Goal: Information Seeking & Learning: Learn about a topic

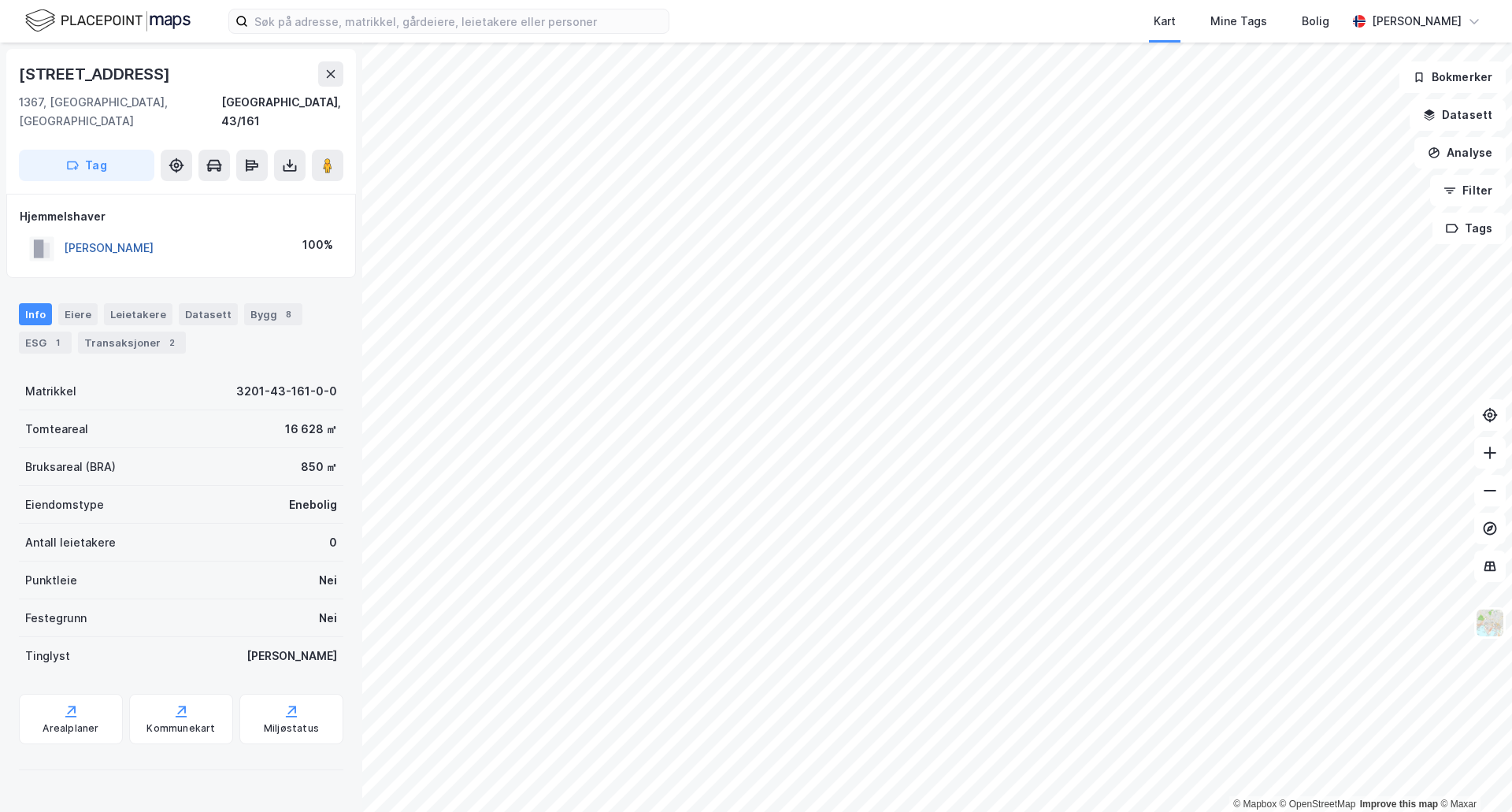
click at [0, 0] on button "[PERSON_NAME]" at bounding box center [0, 0] width 0 height 0
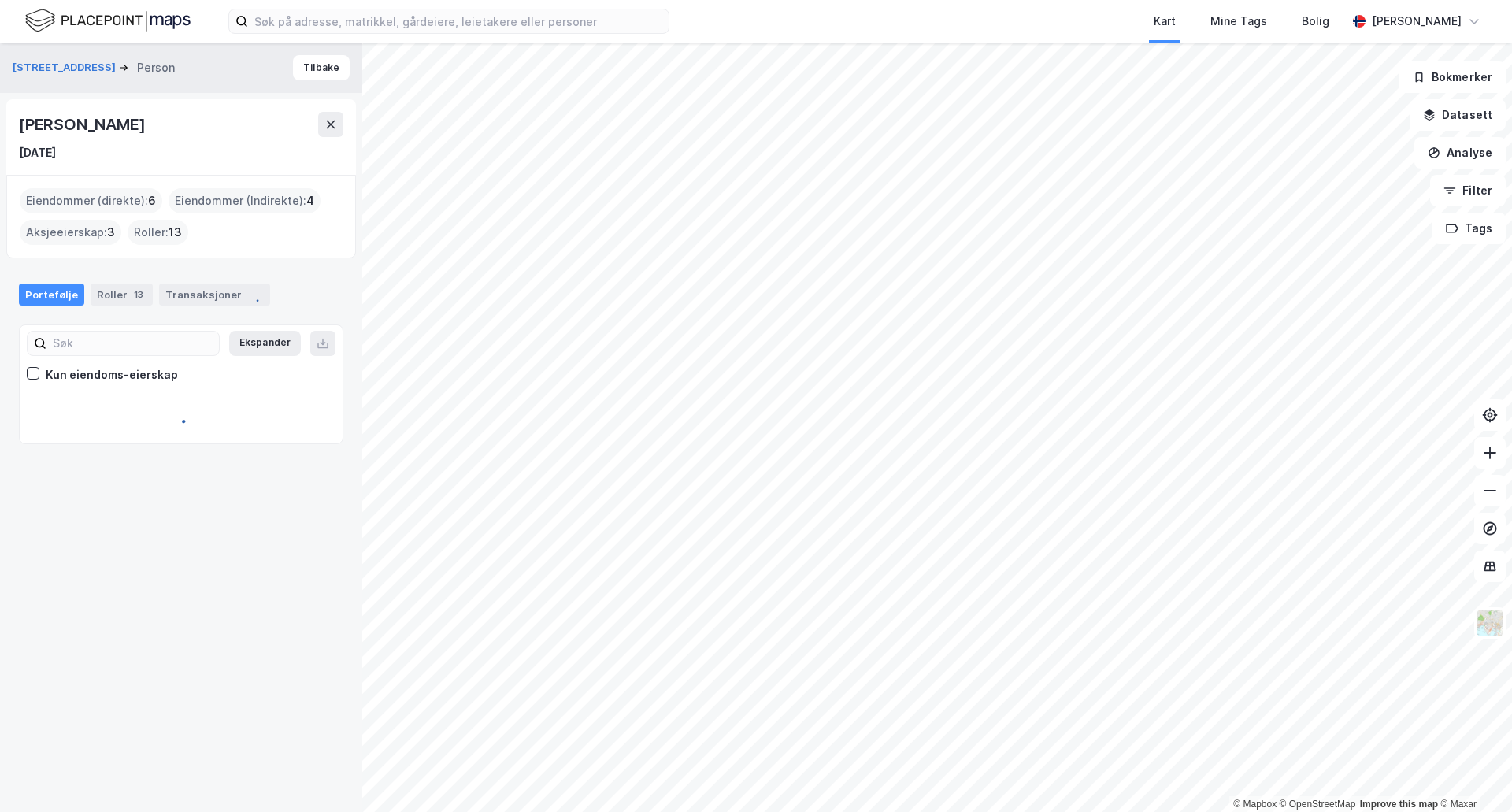
click at [91, 127] on div "[PERSON_NAME]" at bounding box center [83, 124] width 129 height 25
click at [91, 127] on div "Erik Gunnar Braathen" at bounding box center [83, 124] width 129 height 25
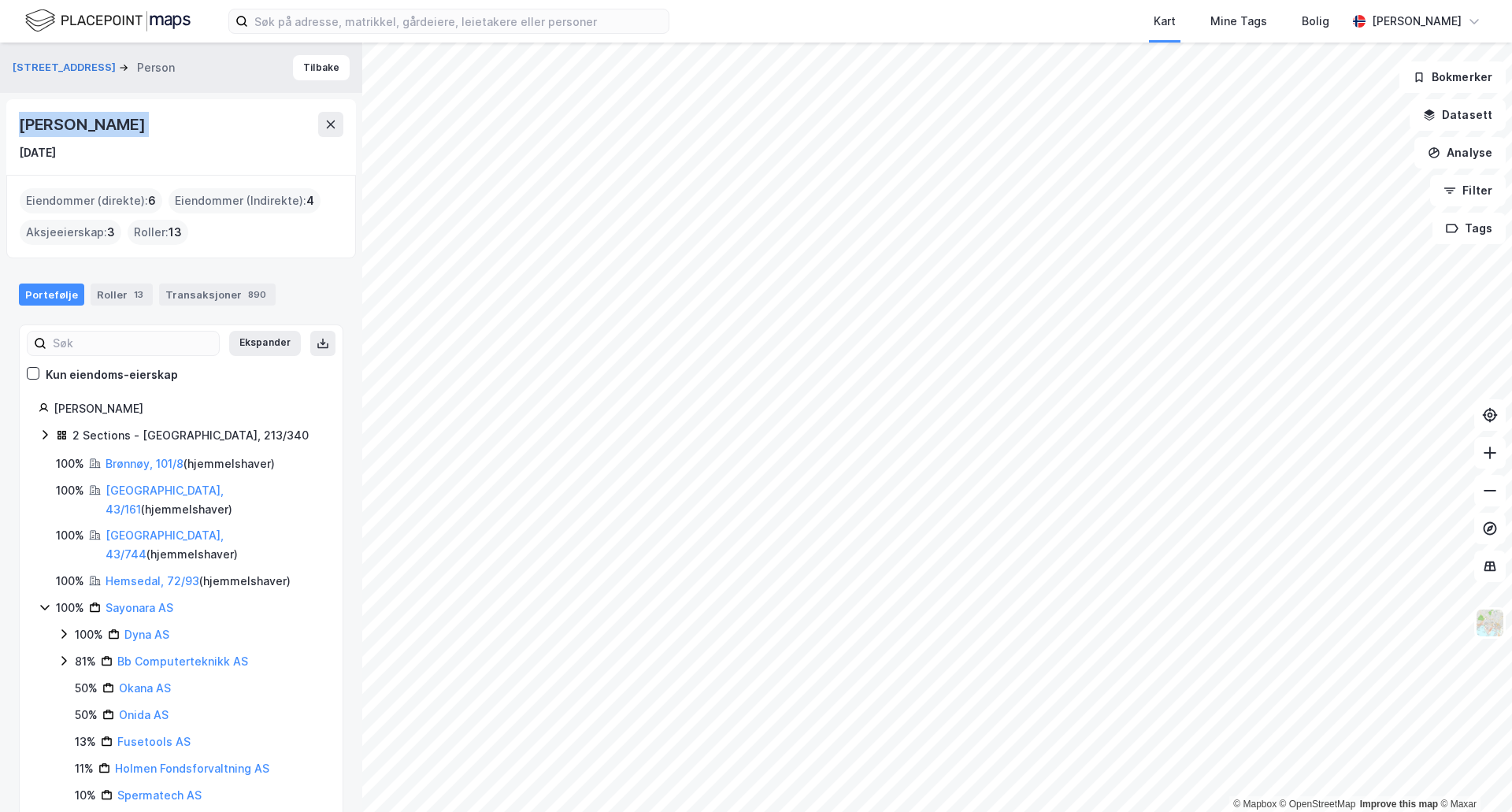
click at [254, 130] on div "Erik Gunnar Braathen" at bounding box center [181, 124] width 324 height 25
click at [323, 121] on button at bounding box center [331, 124] width 25 height 25
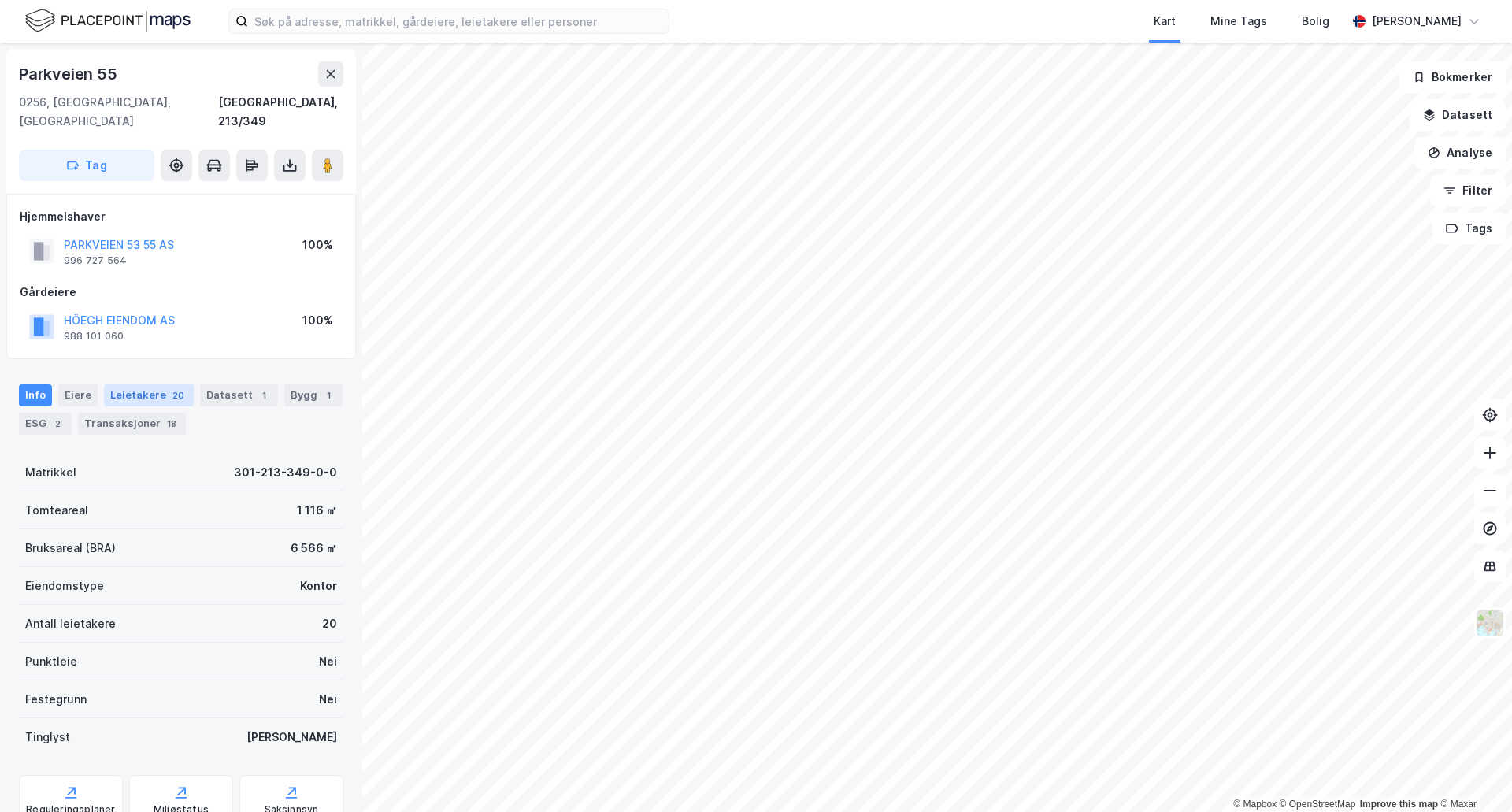
click at [128, 384] on div "Leietakere 20" at bounding box center [148, 395] width 90 height 22
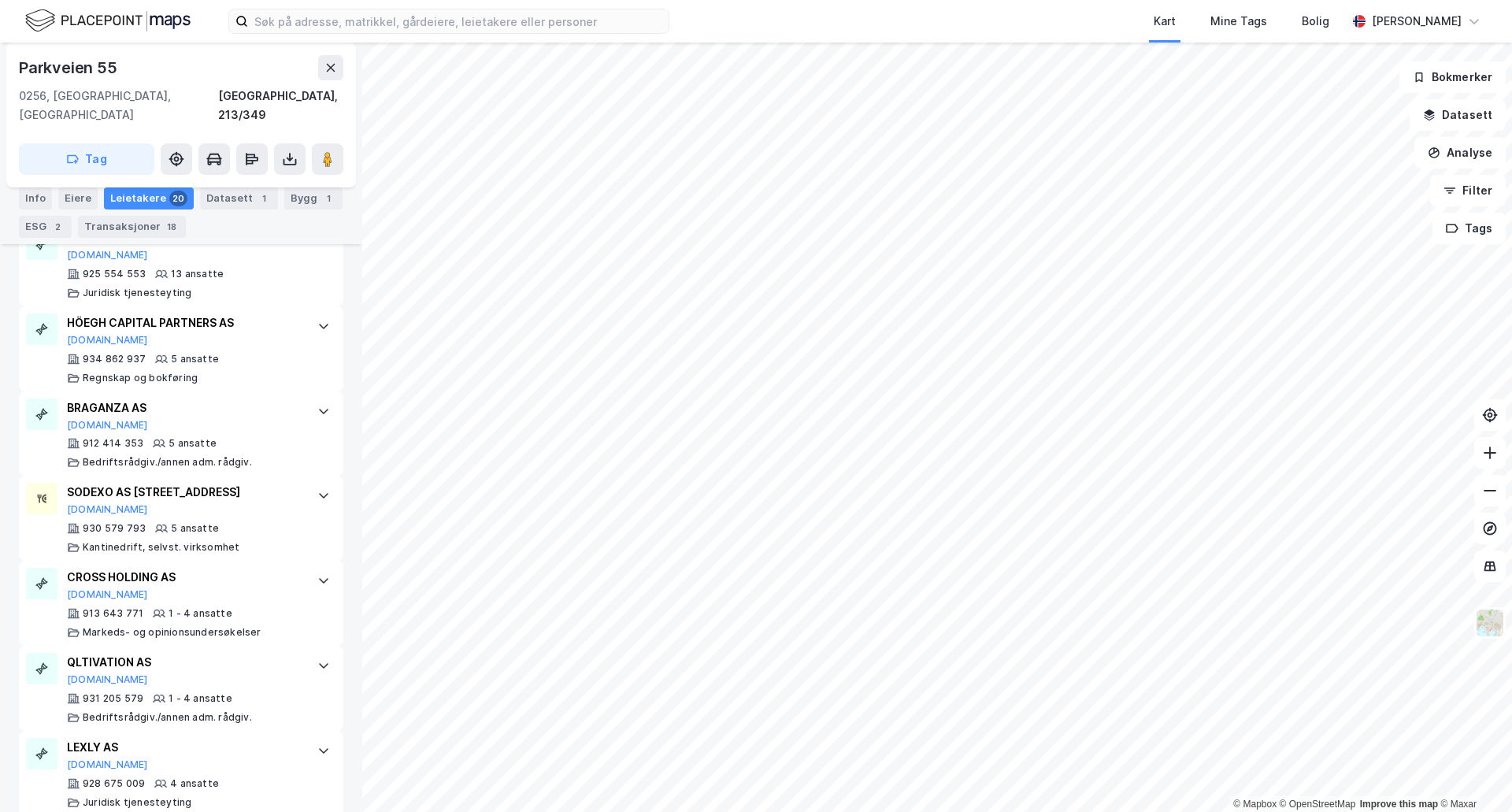
scroll to position [788, 0]
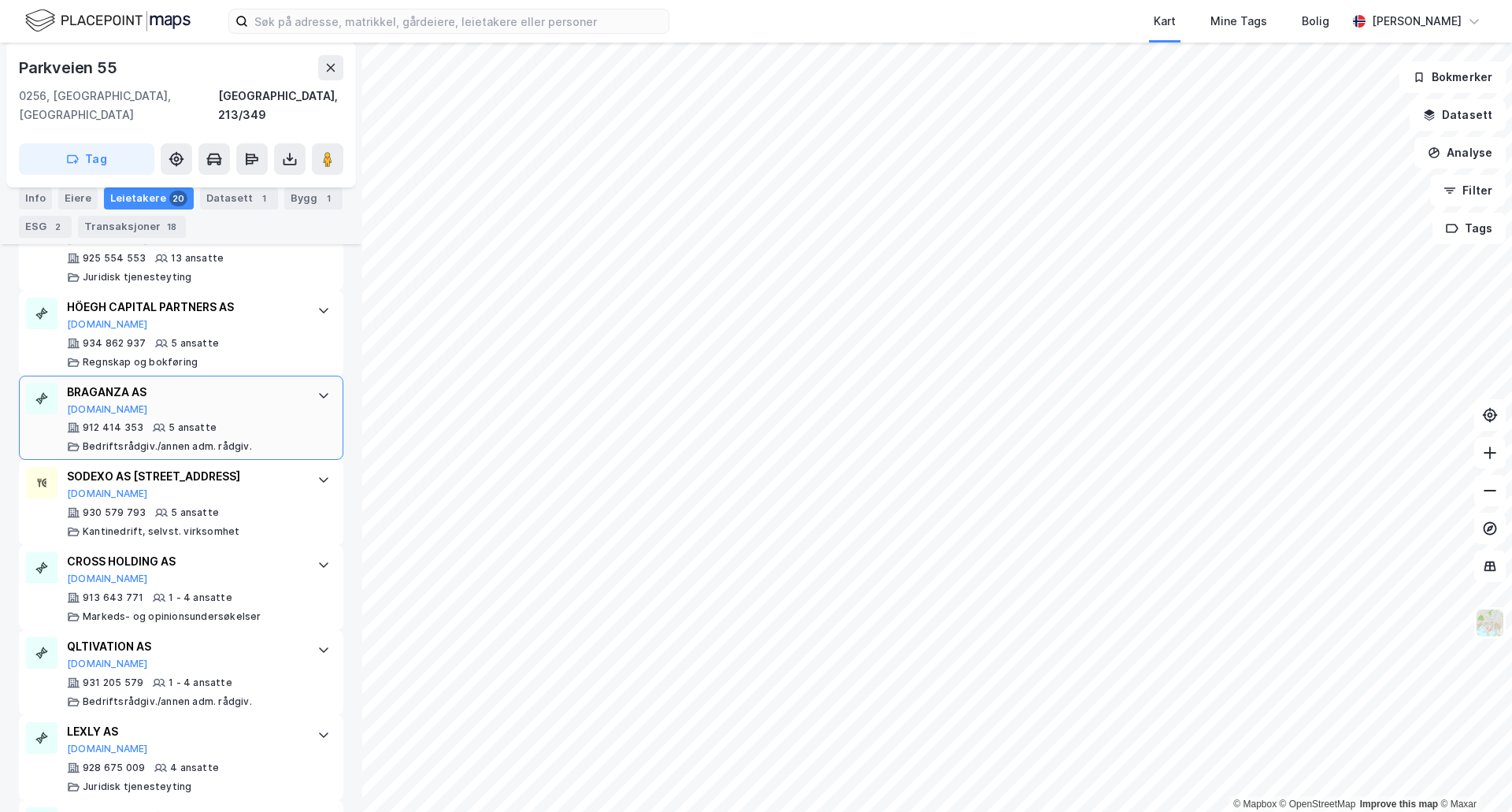
click at [188, 428] on div "5 ansatte" at bounding box center [192, 428] width 48 height 13
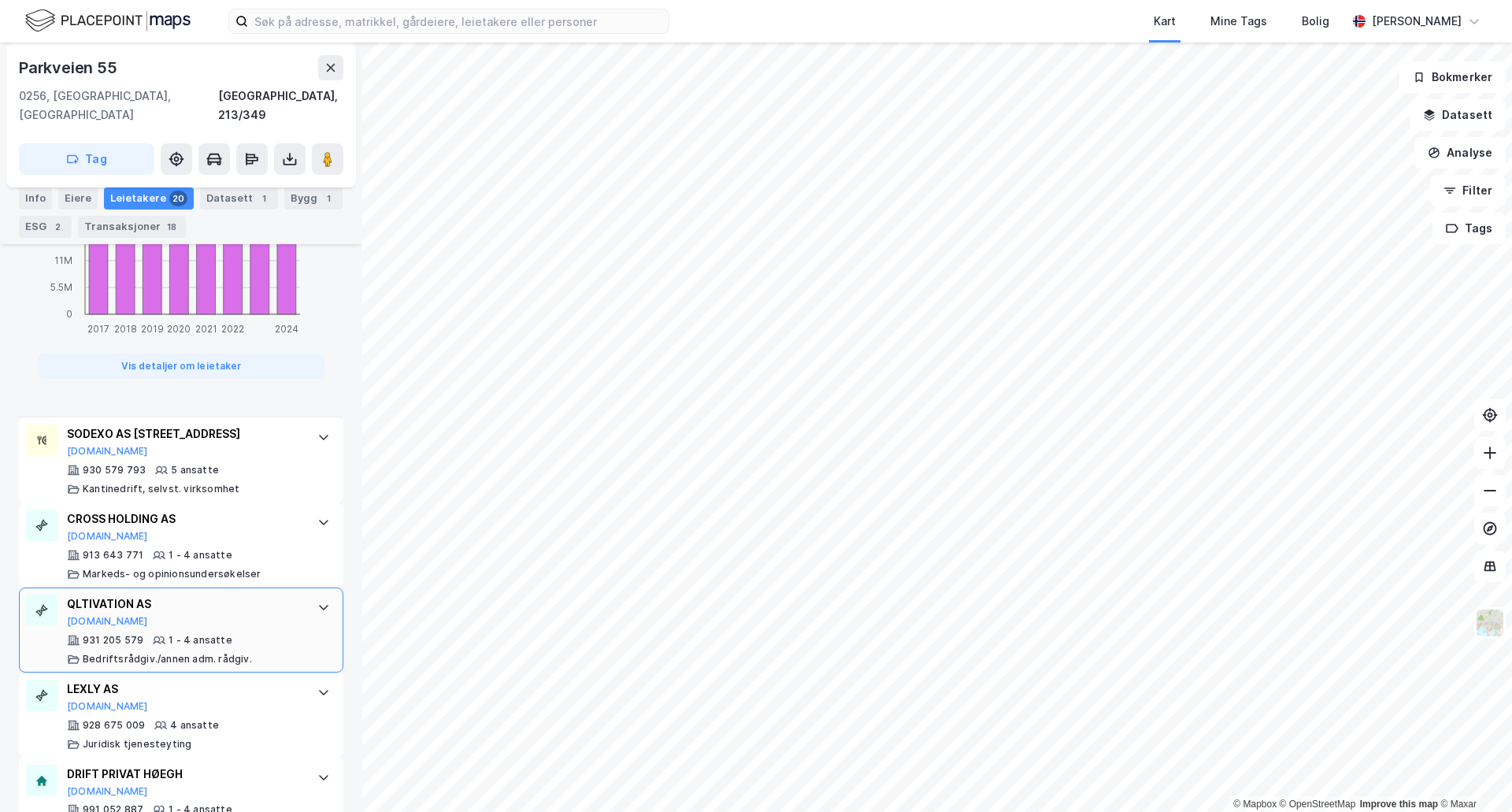
scroll to position [1654, 0]
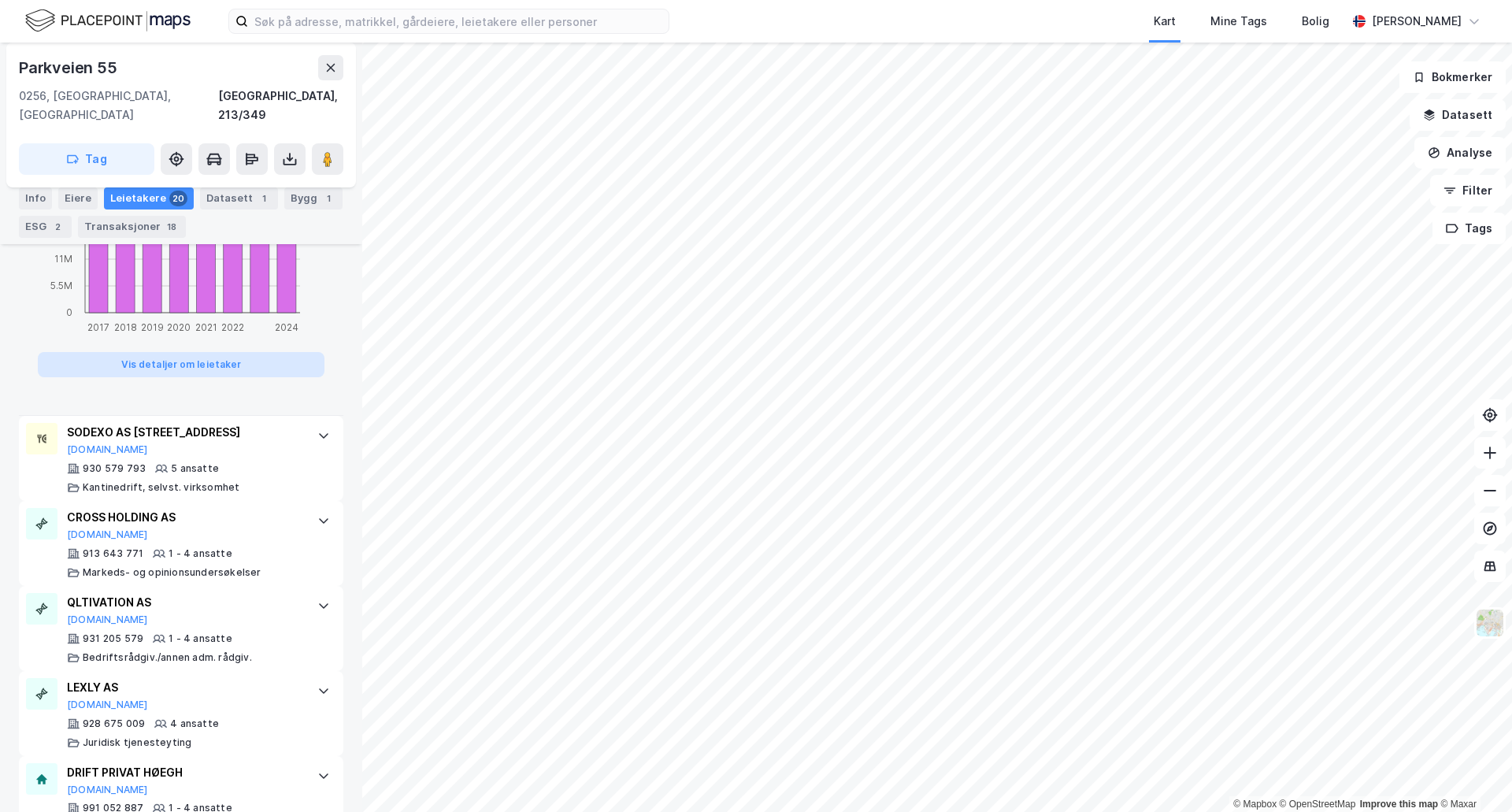
click at [180, 352] on button "Vis detaljer om leietaker" at bounding box center [182, 364] width 287 height 25
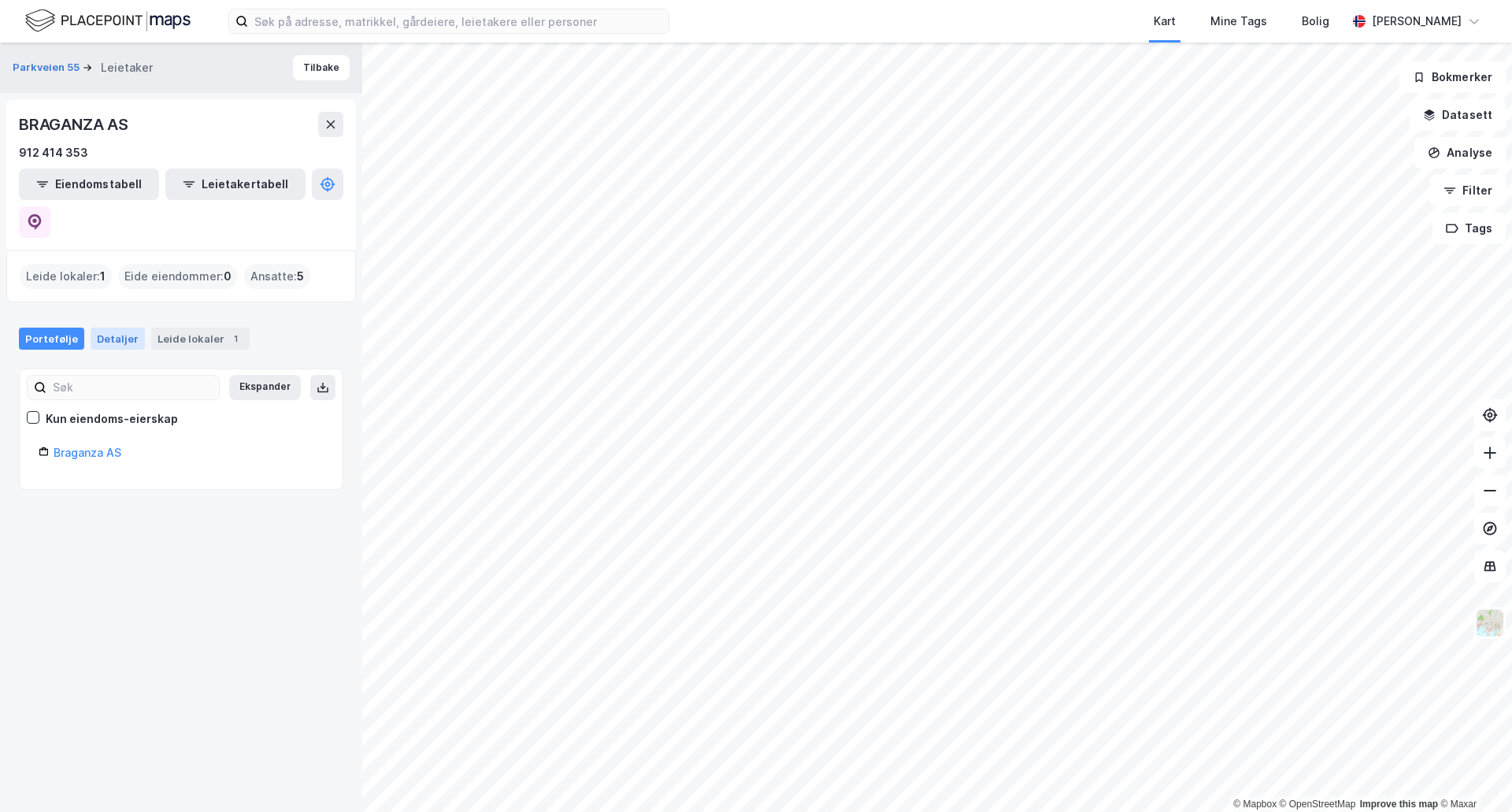
click at [117, 327] on div "Detaljer" at bounding box center [117, 338] width 54 height 22
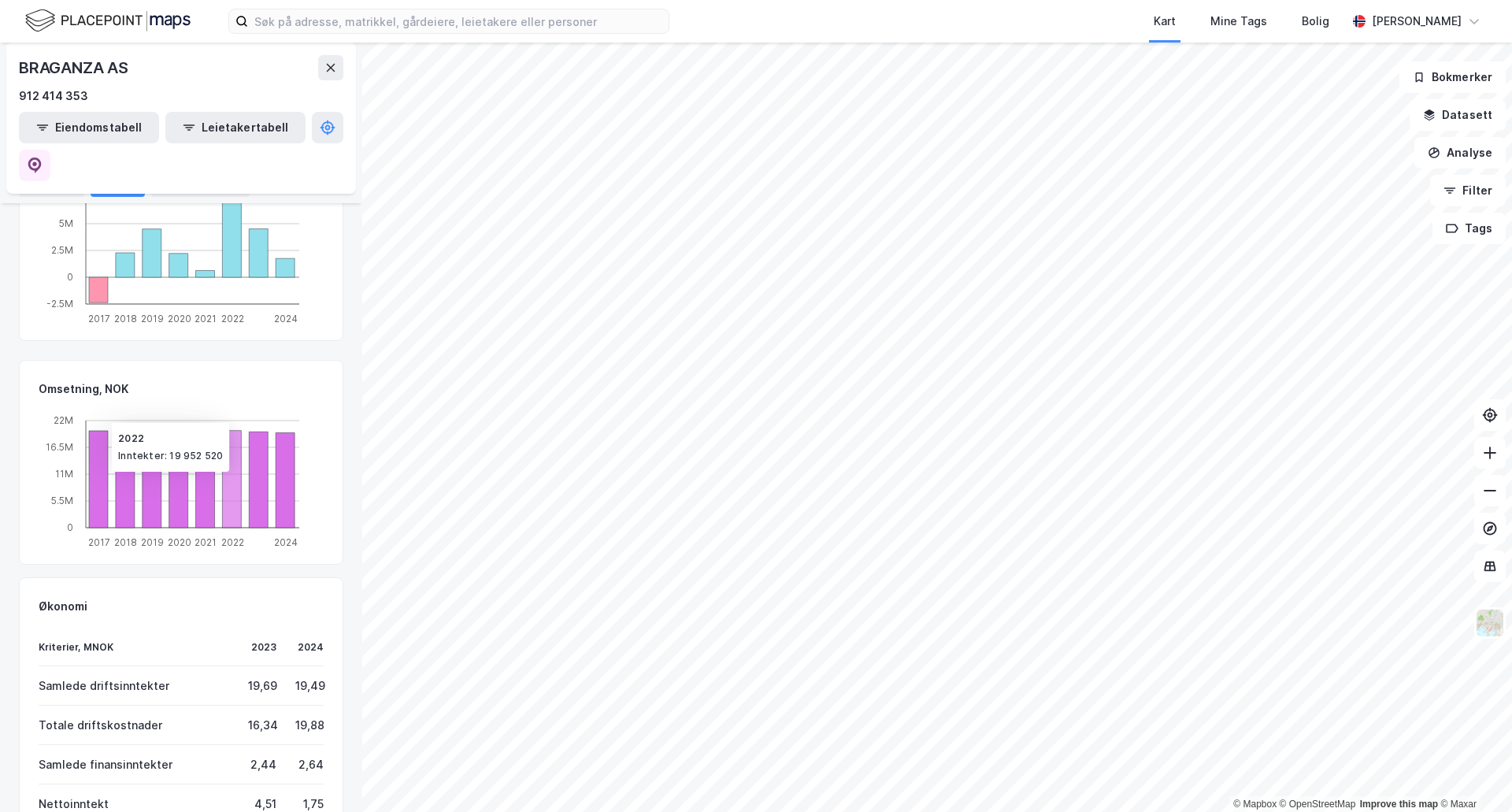
scroll to position [6, 0]
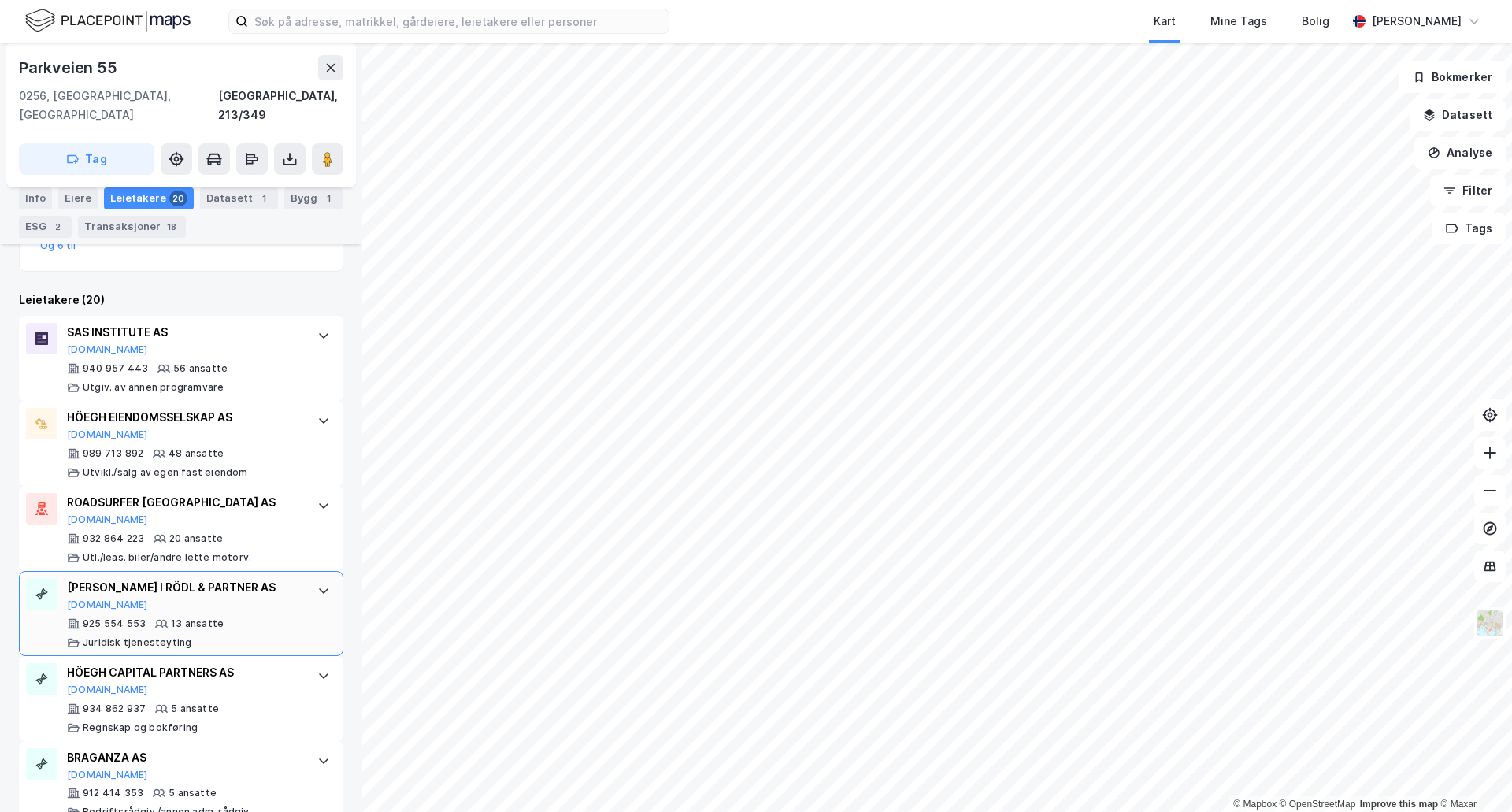
scroll to position [701, 0]
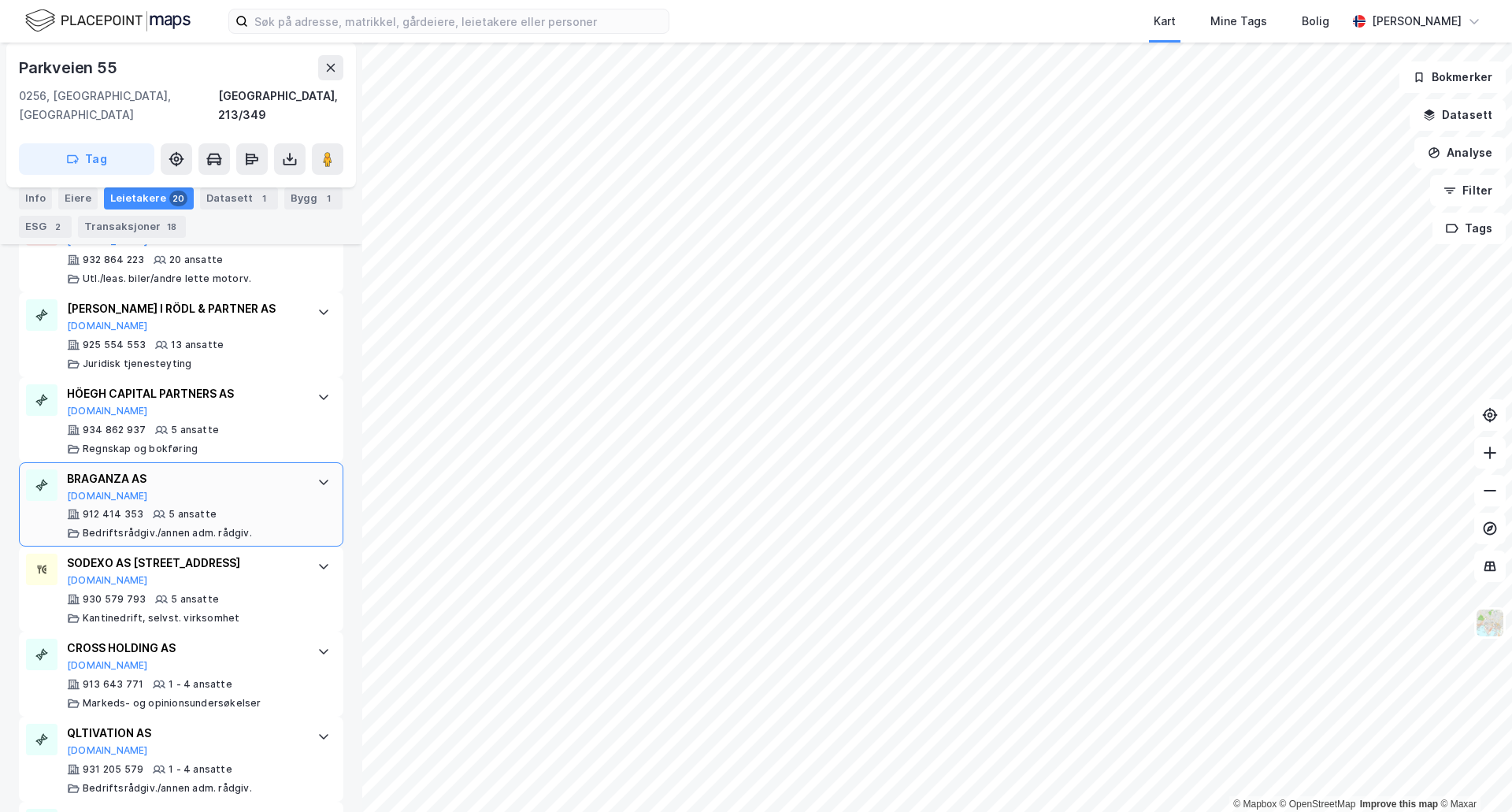
click at [190, 498] on div "BRAGANZA AS Proff.no" at bounding box center [185, 485] width 235 height 33
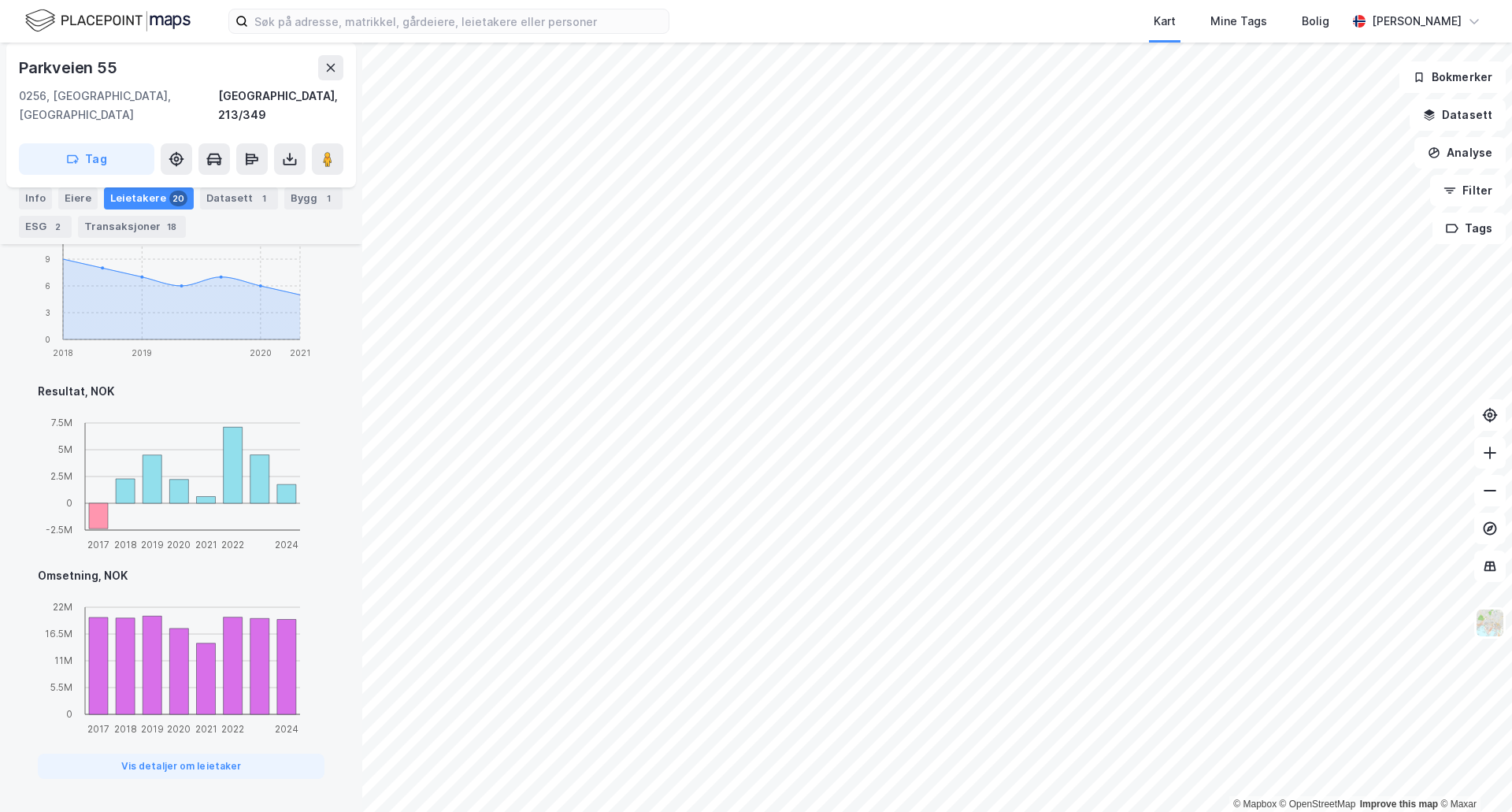
scroll to position [1646, 0]
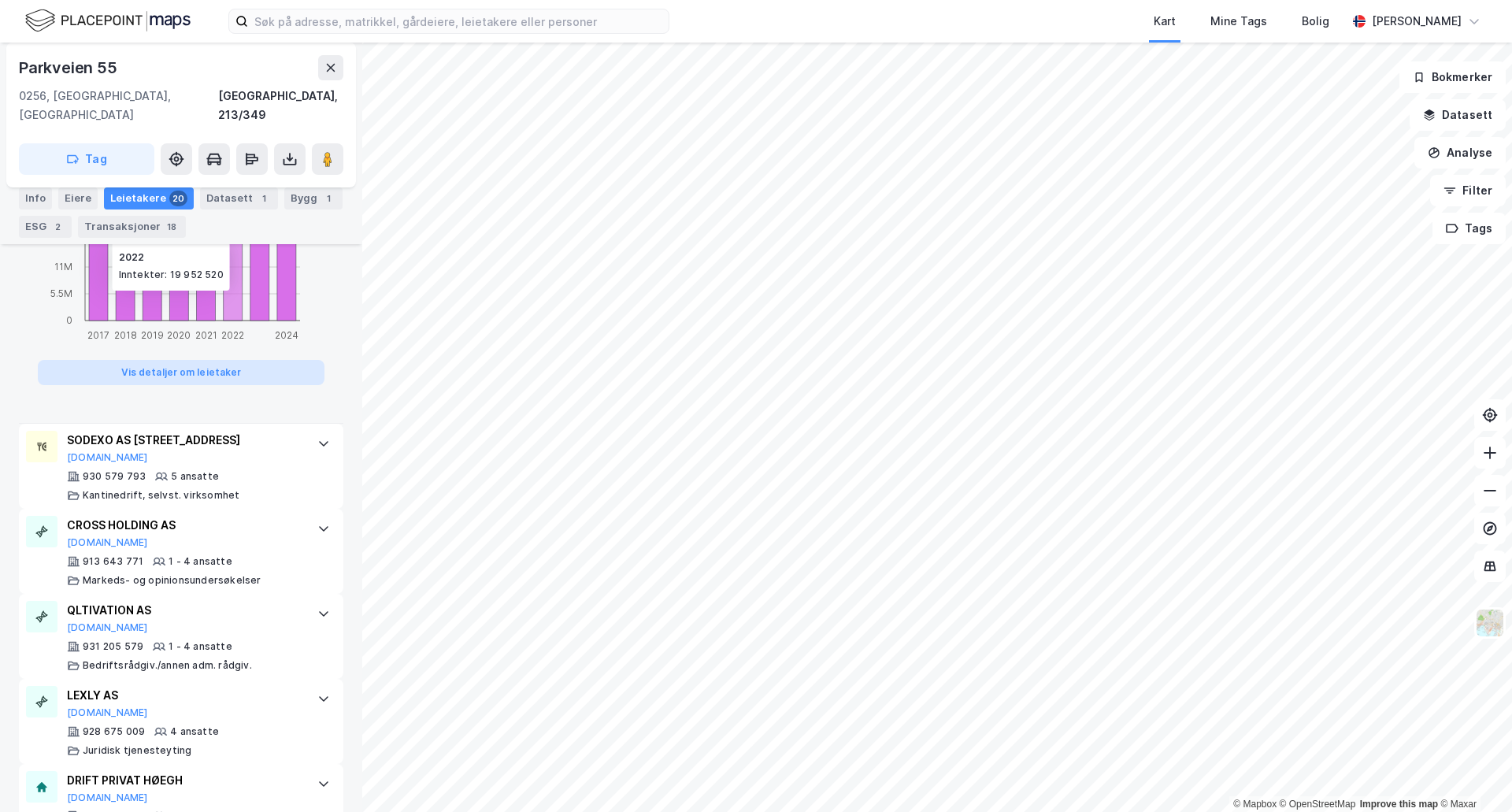
click at [198, 360] on button "Vis detaljer om leietaker" at bounding box center [182, 372] width 287 height 25
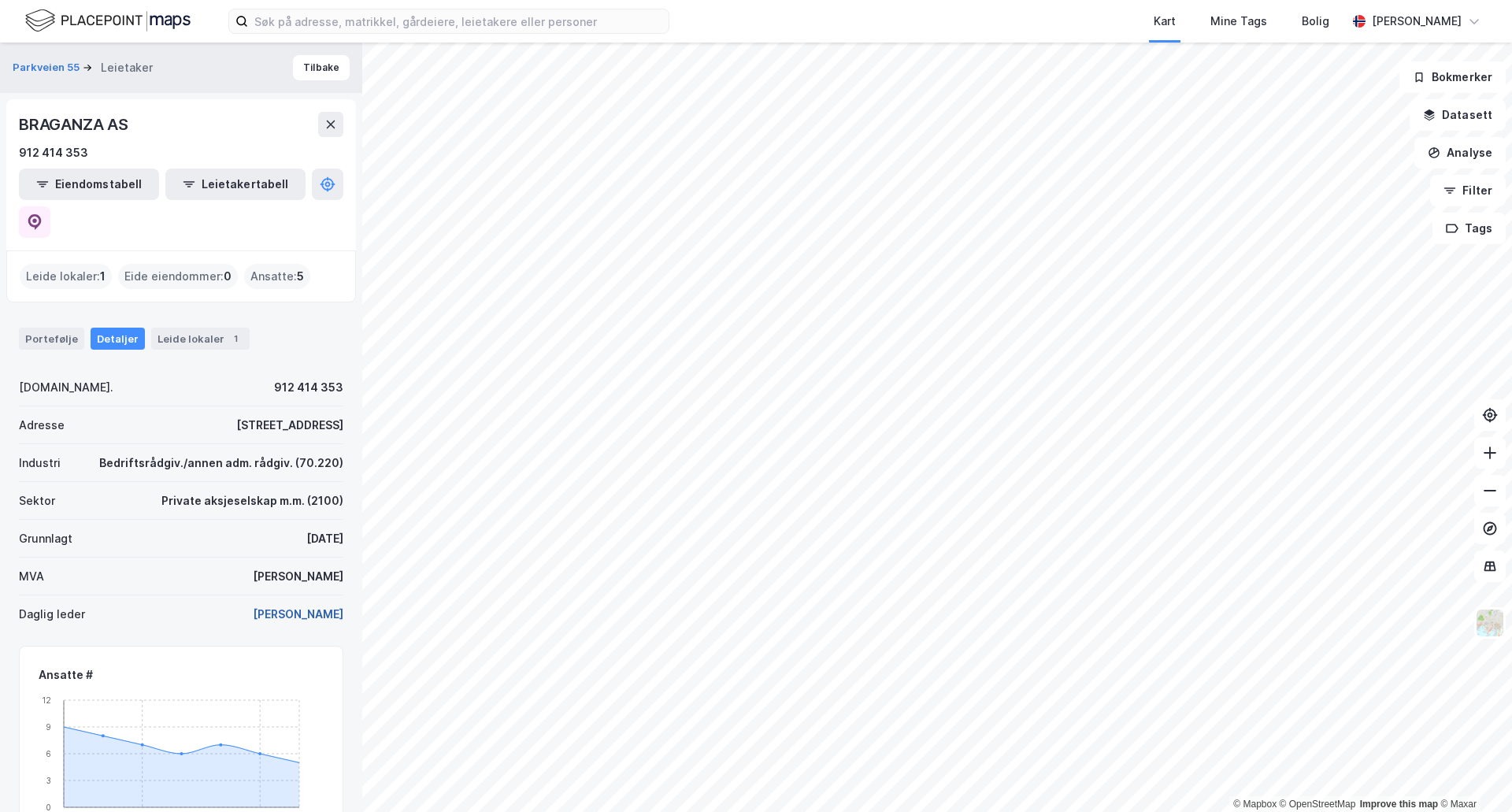
click at [0, 0] on button "Geir Stormorken" at bounding box center [0, 0] width 0 height 0
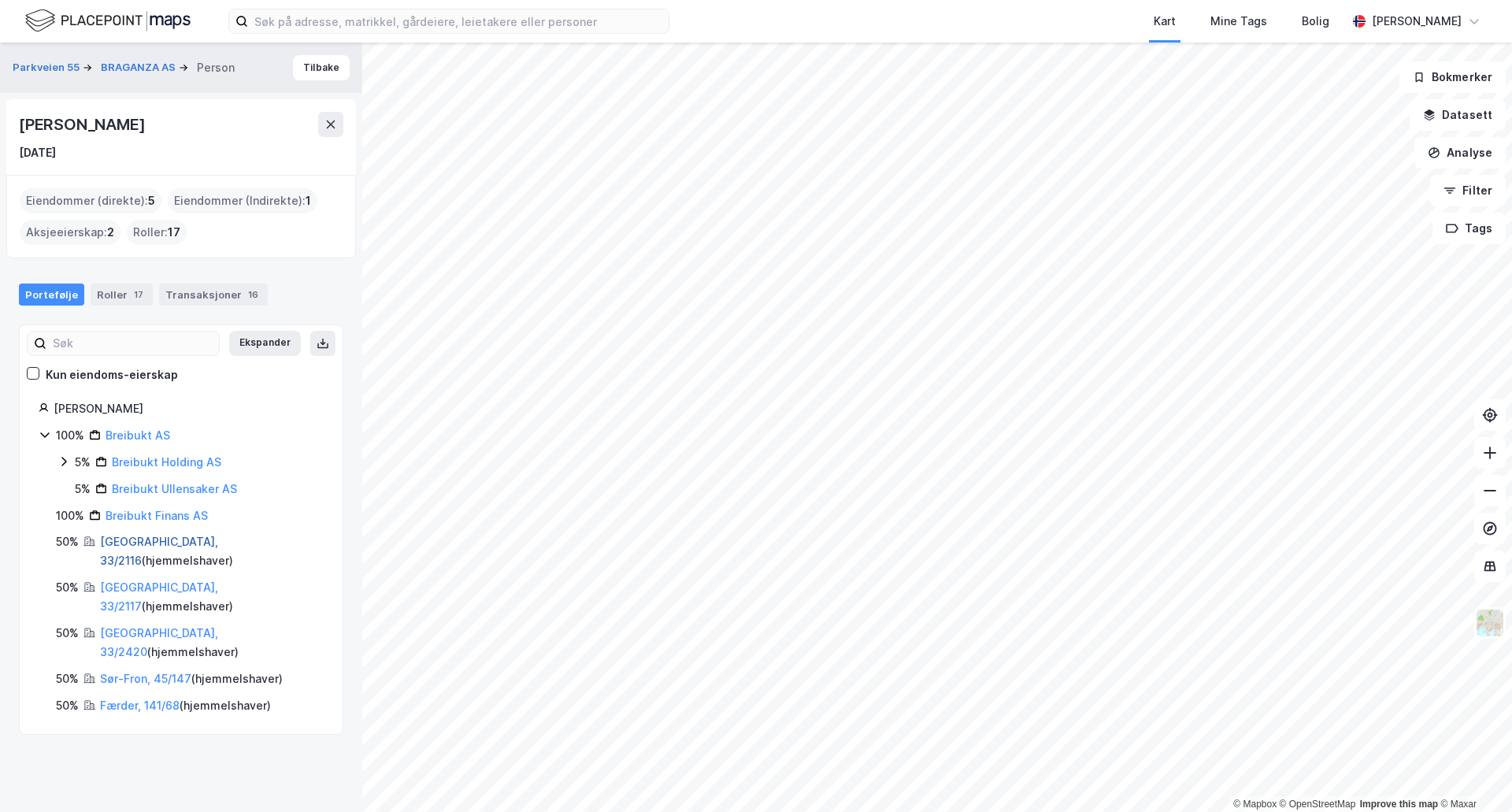
click at [139, 547] on link "Oslo, 33/2116" at bounding box center [159, 551] width 118 height 32
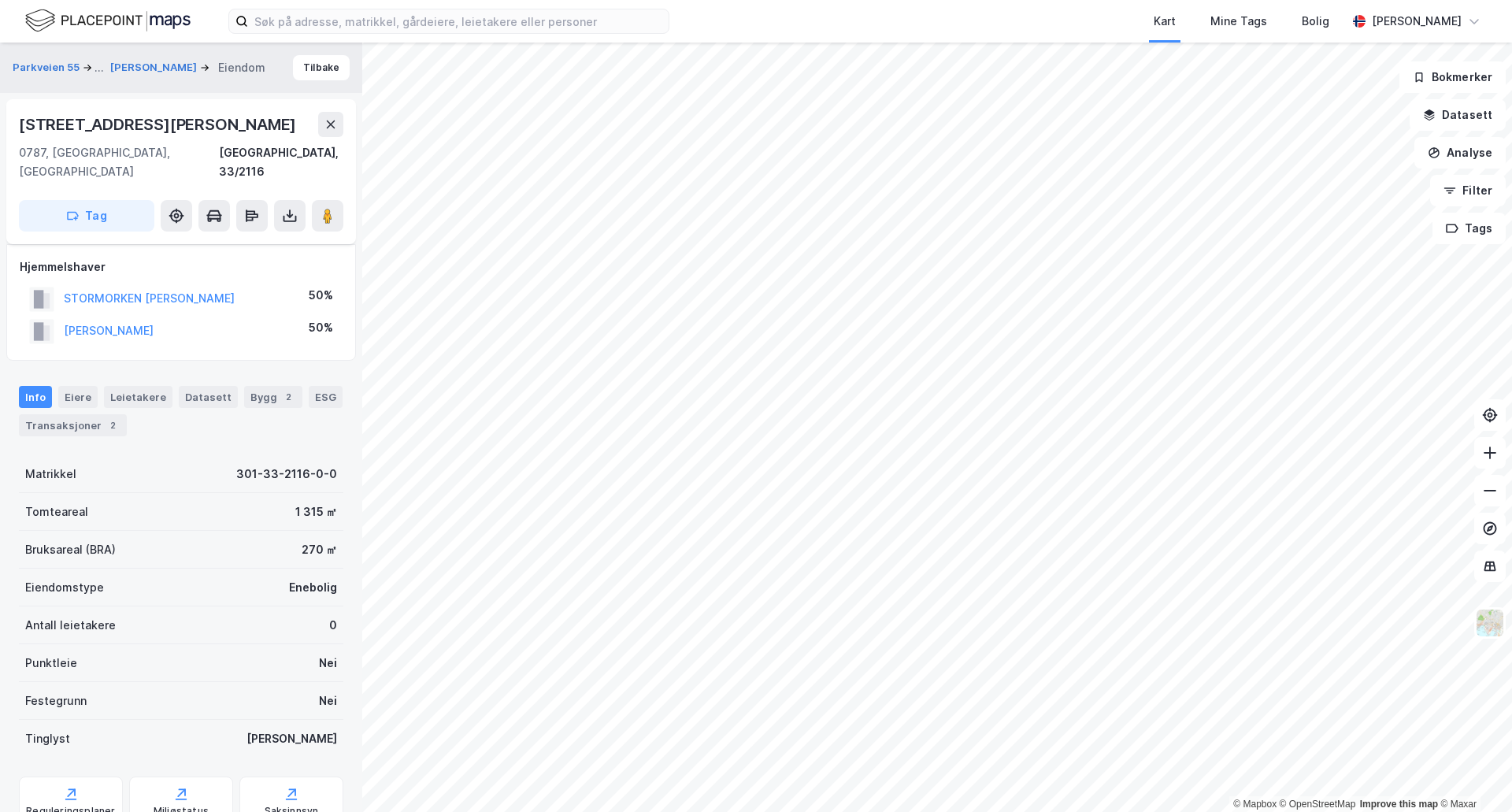
scroll to position [111, 0]
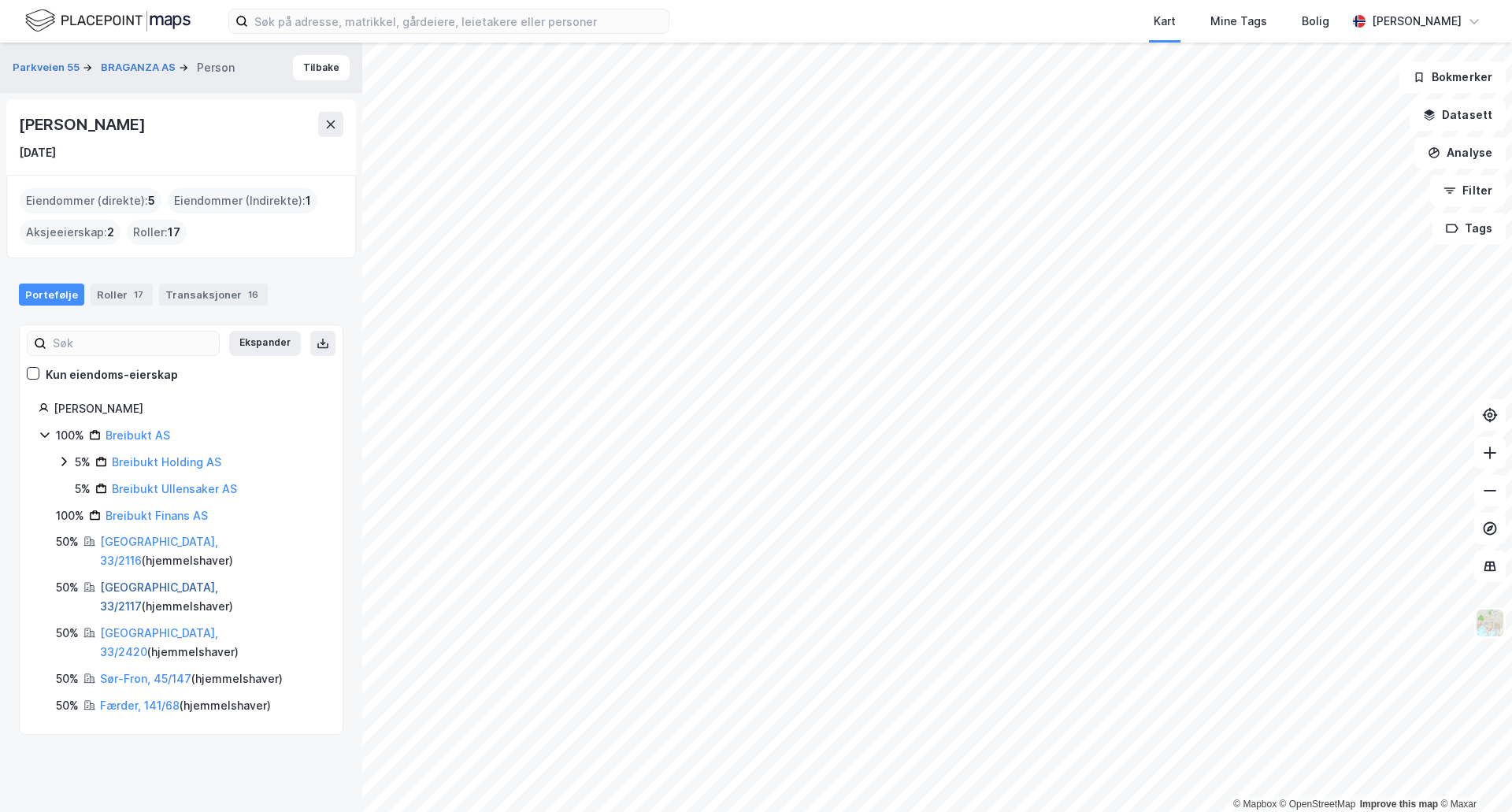
click at [143, 580] on link "Oslo, 33/2117" at bounding box center [159, 596] width 118 height 32
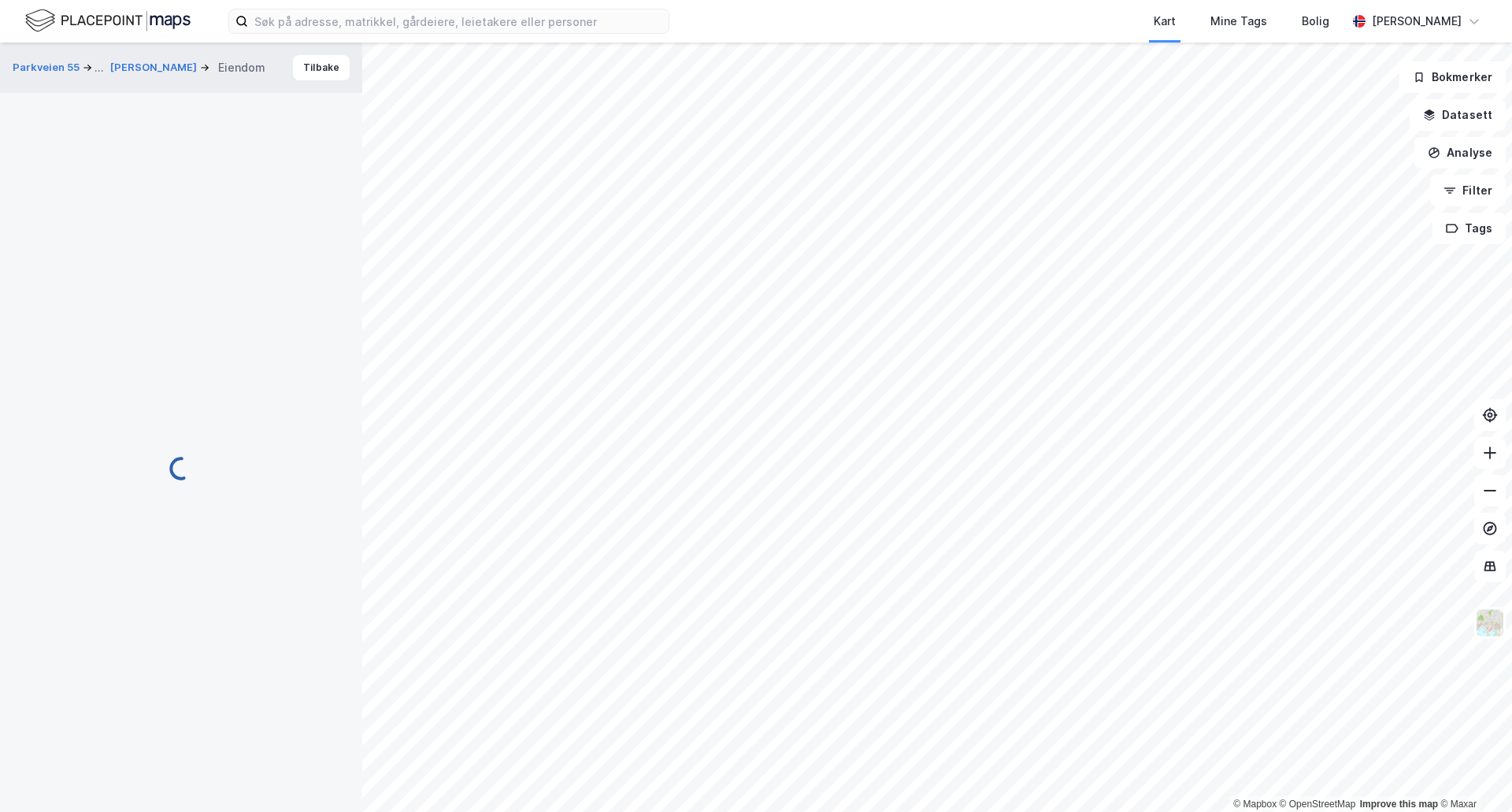
scroll to position [111, 0]
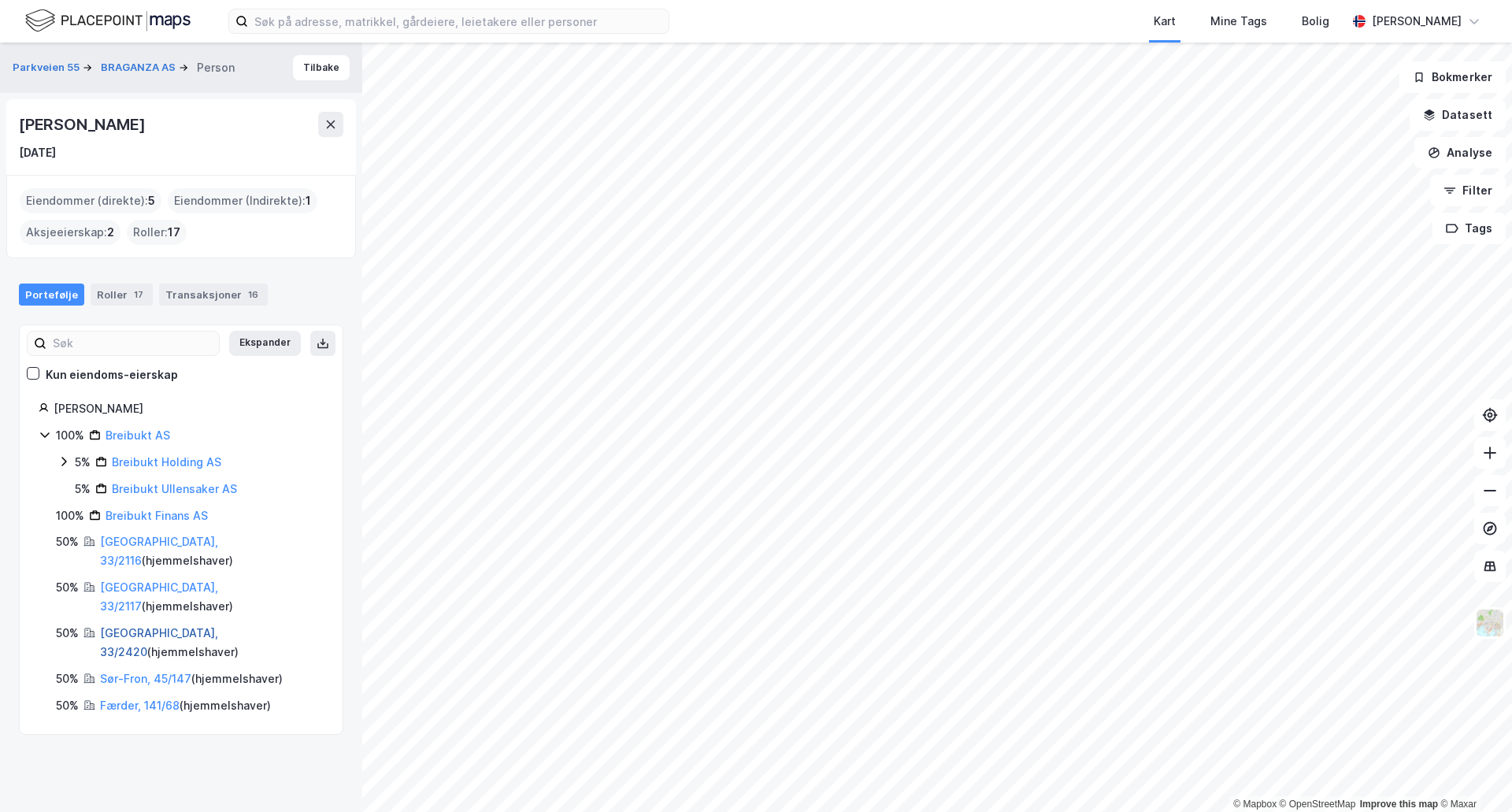
click at [149, 626] on link "Oslo, 33/2420" at bounding box center [159, 643] width 118 height 32
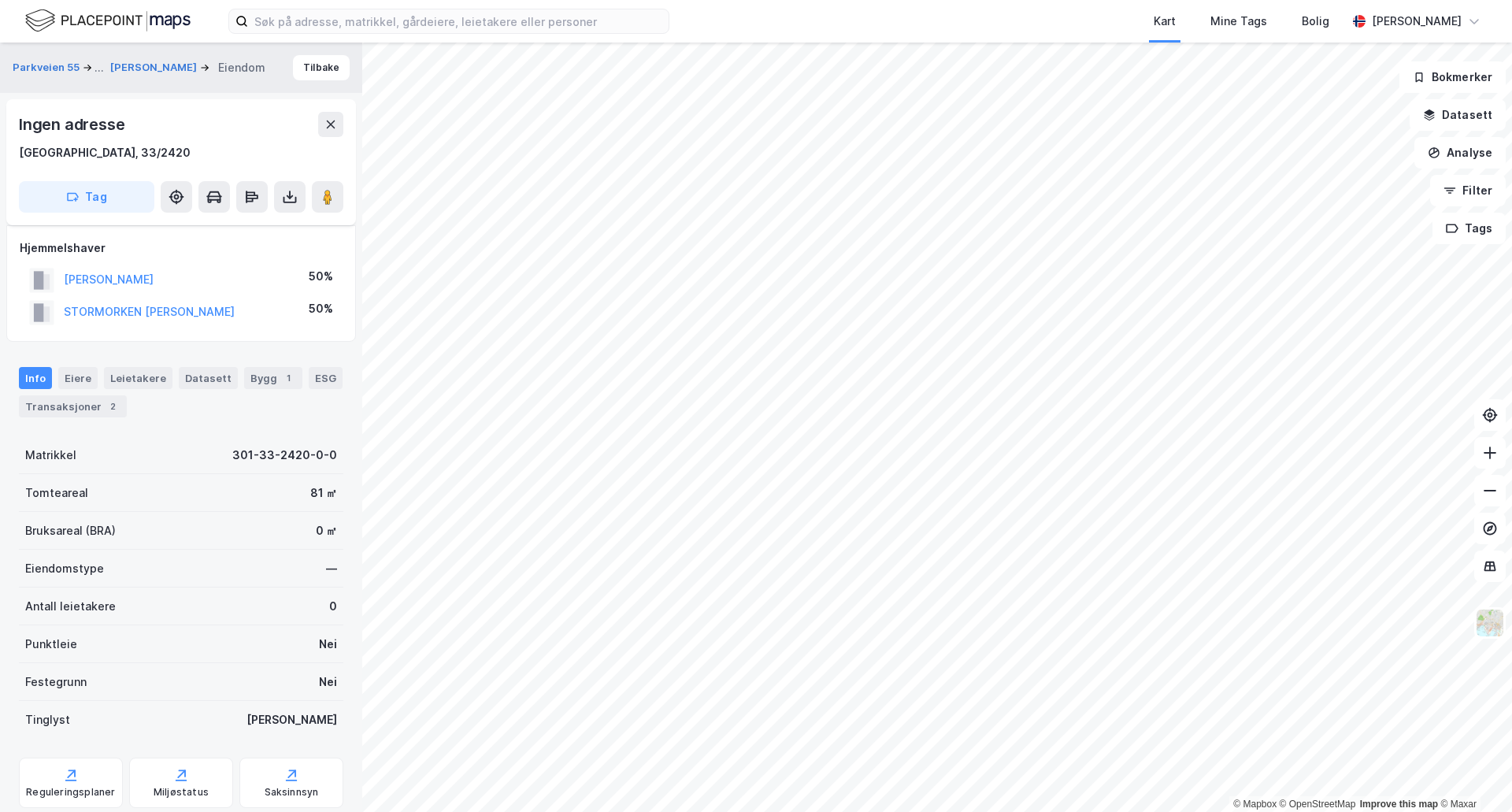
scroll to position [111, 0]
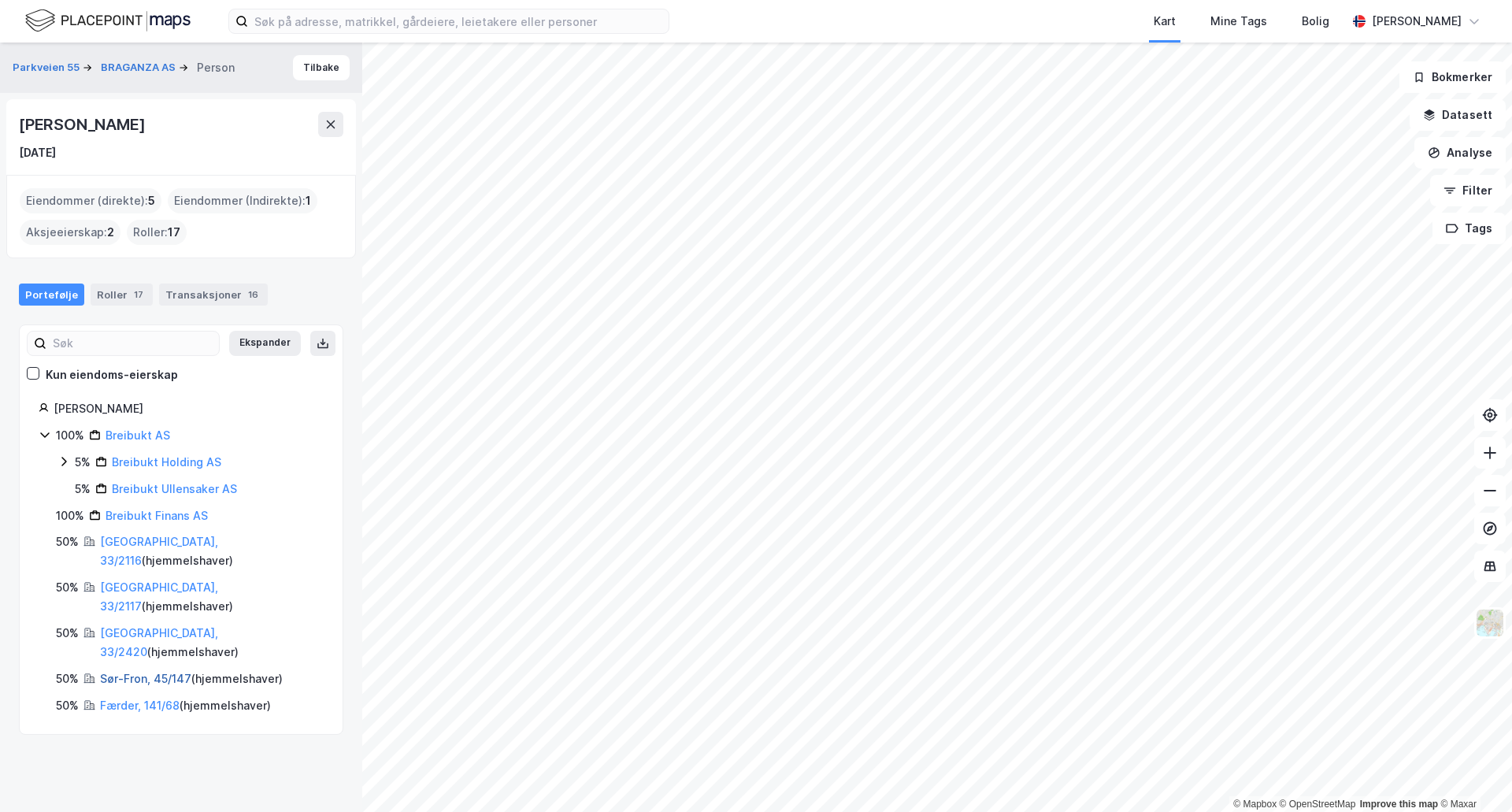
click at [153, 672] on link "Sør-Fron, 45/147" at bounding box center [145, 678] width 92 height 14
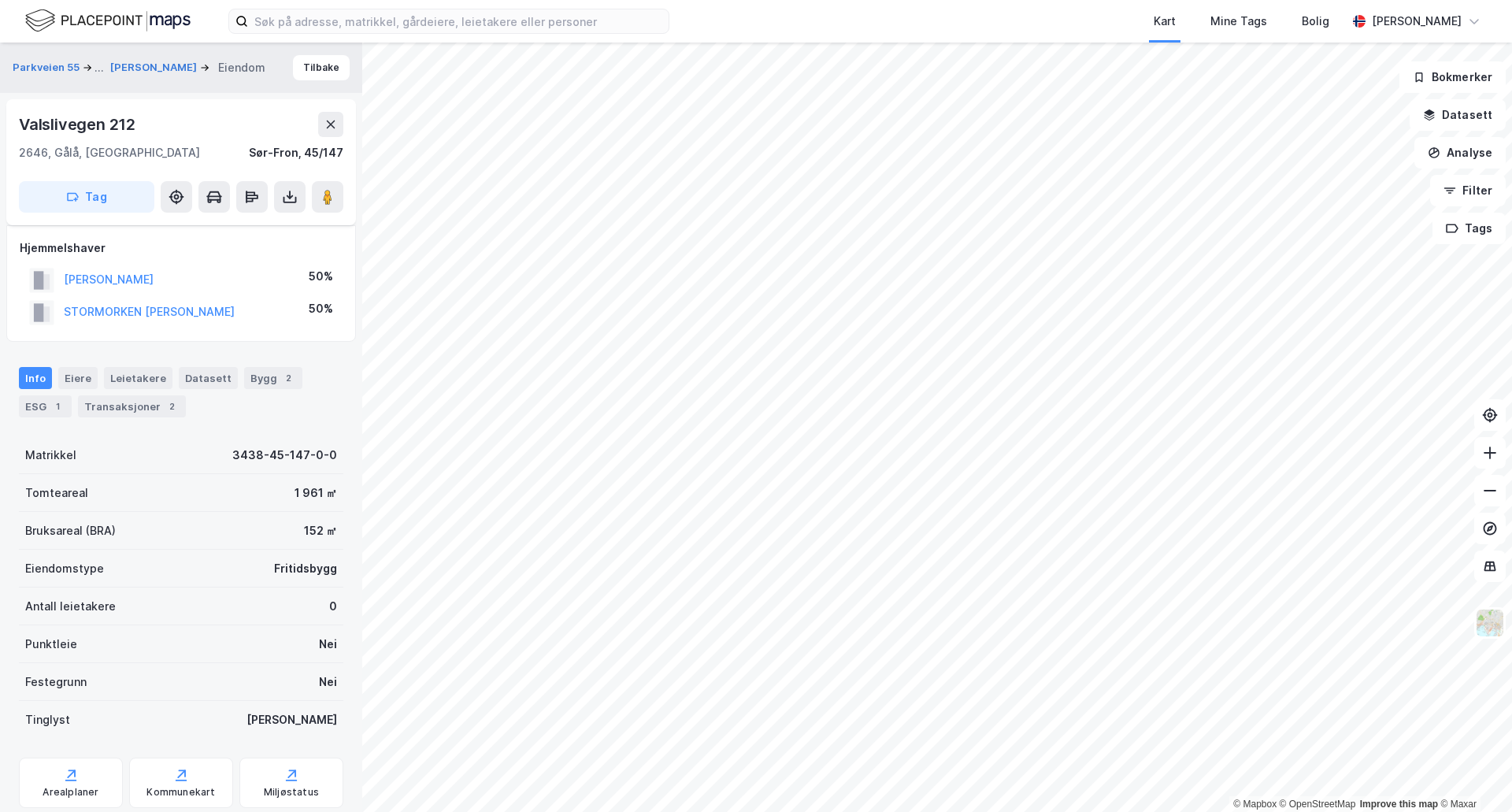
scroll to position [111, 0]
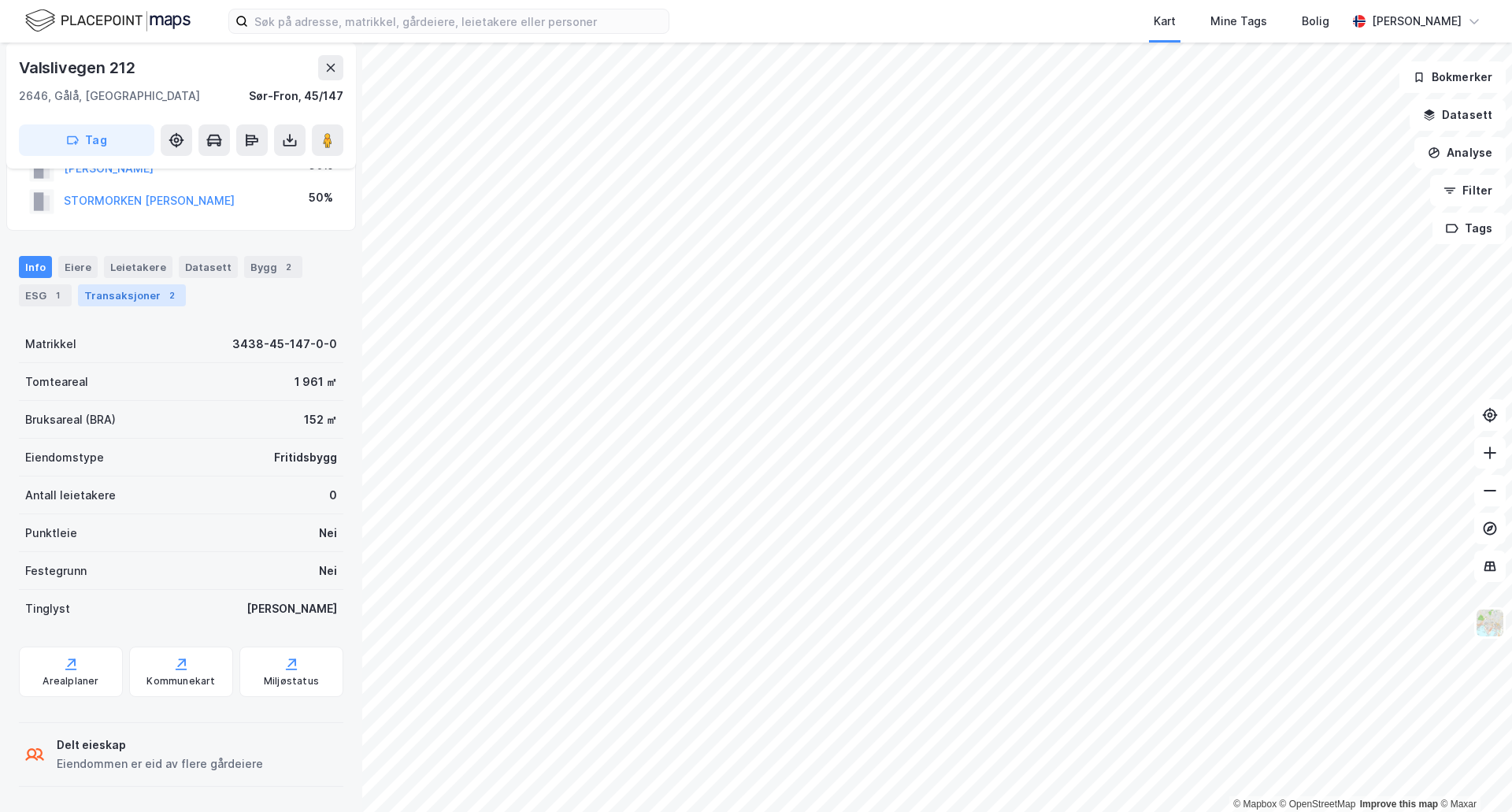
click at [78, 289] on div "Transaksjoner 2" at bounding box center [131, 295] width 108 height 22
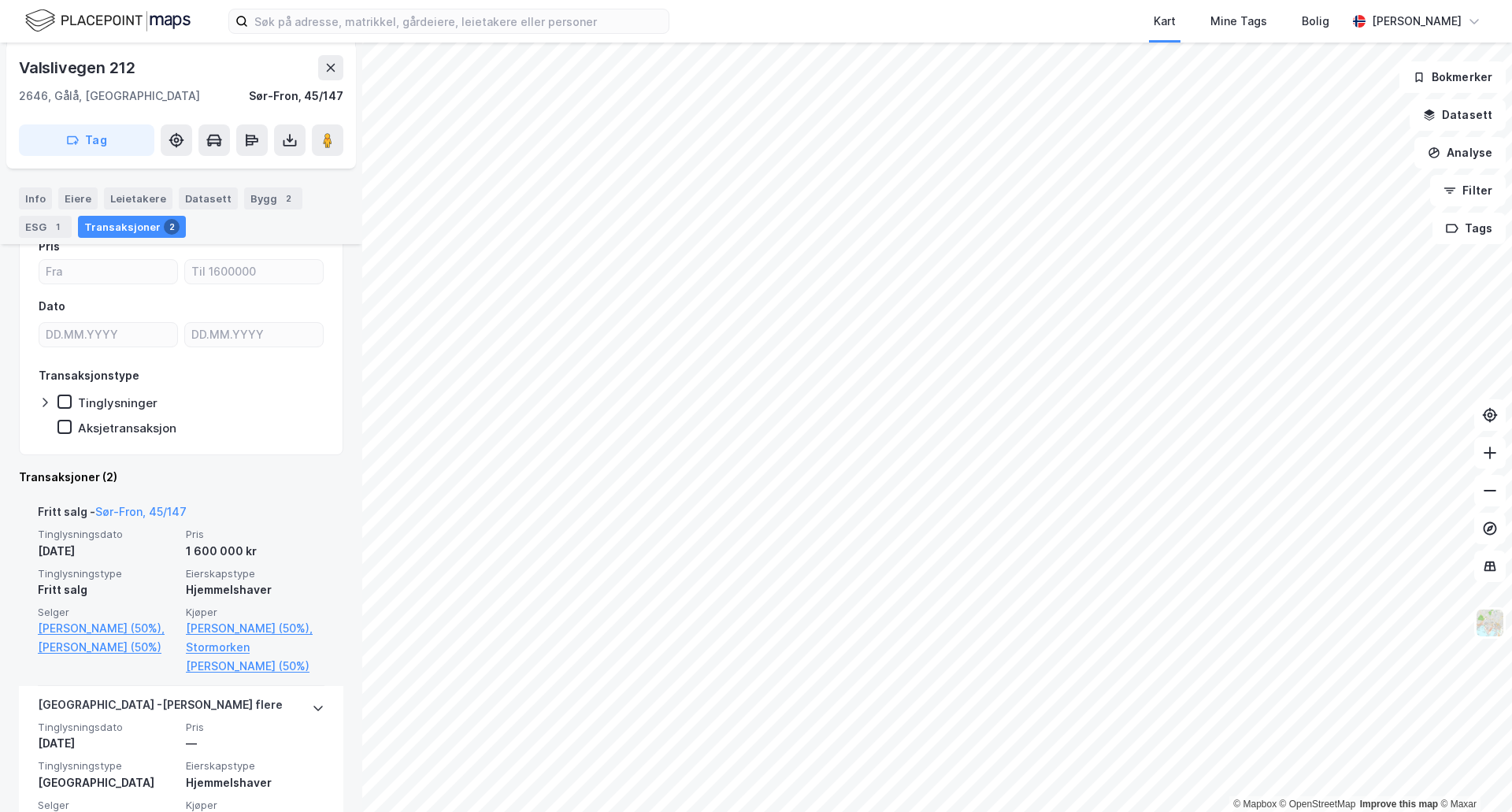
scroll to position [237, 0]
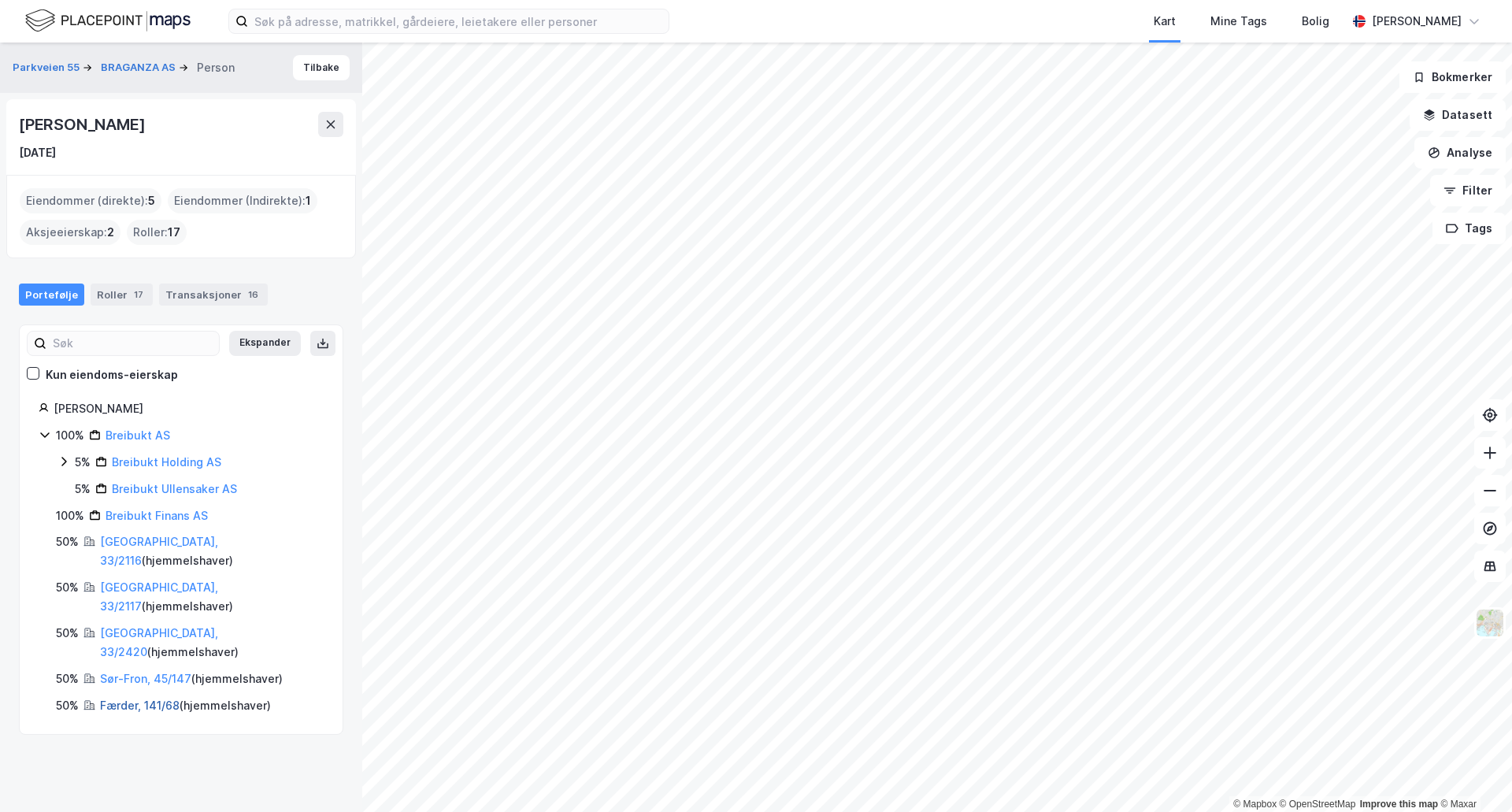
click at [143, 699] on link "Færder, 141/68" at bounding box center [139, 705] width 79 height 14
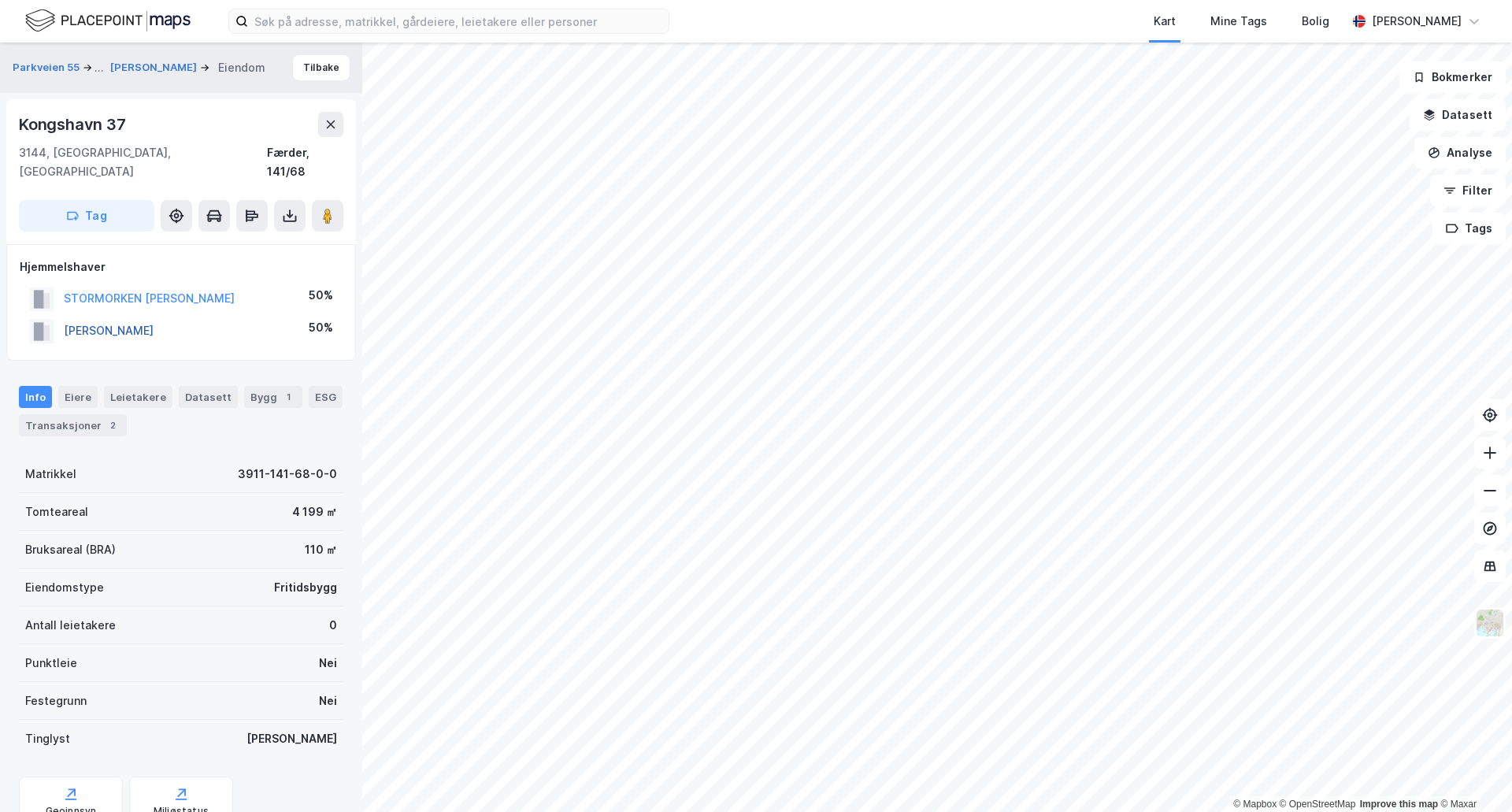
click at [0, 0] on button "STORMORKEN GEIR" at bounding box center [0, 0] width 0 height 0
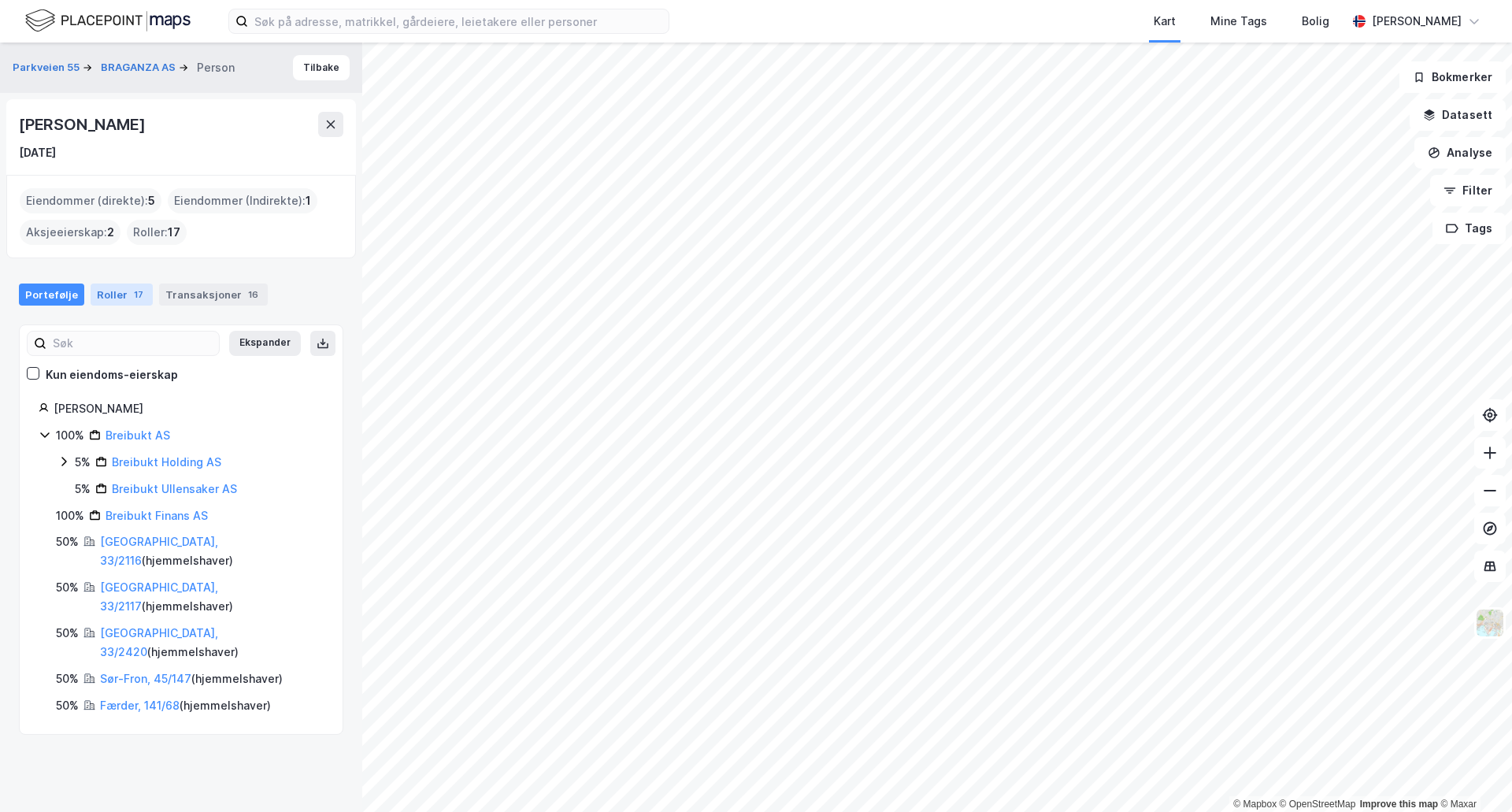
click at [112, 293] on div "Roller 17" at bounding box center [122, 294] width 62 height 22
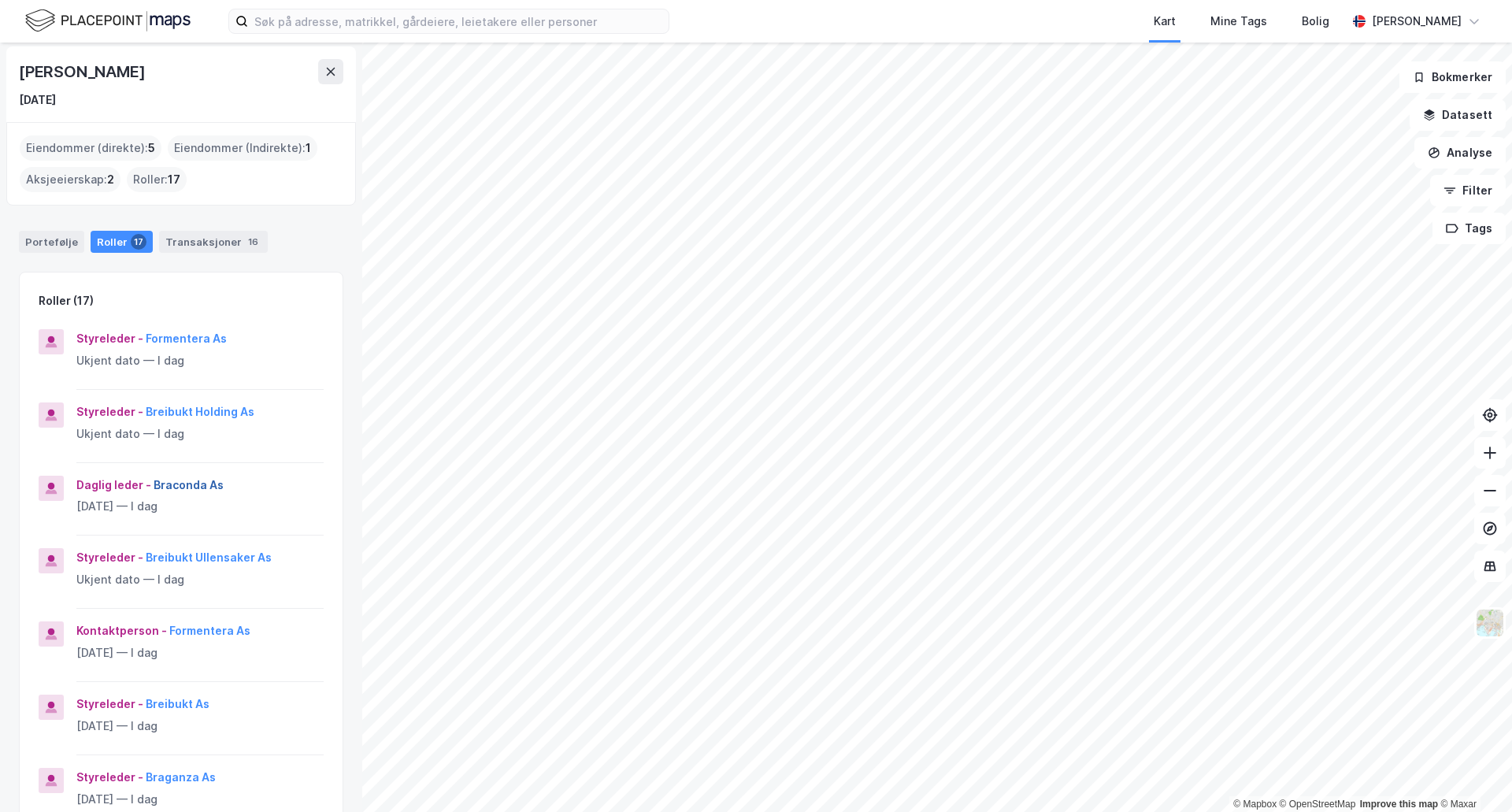
scroll to position [79, 0]
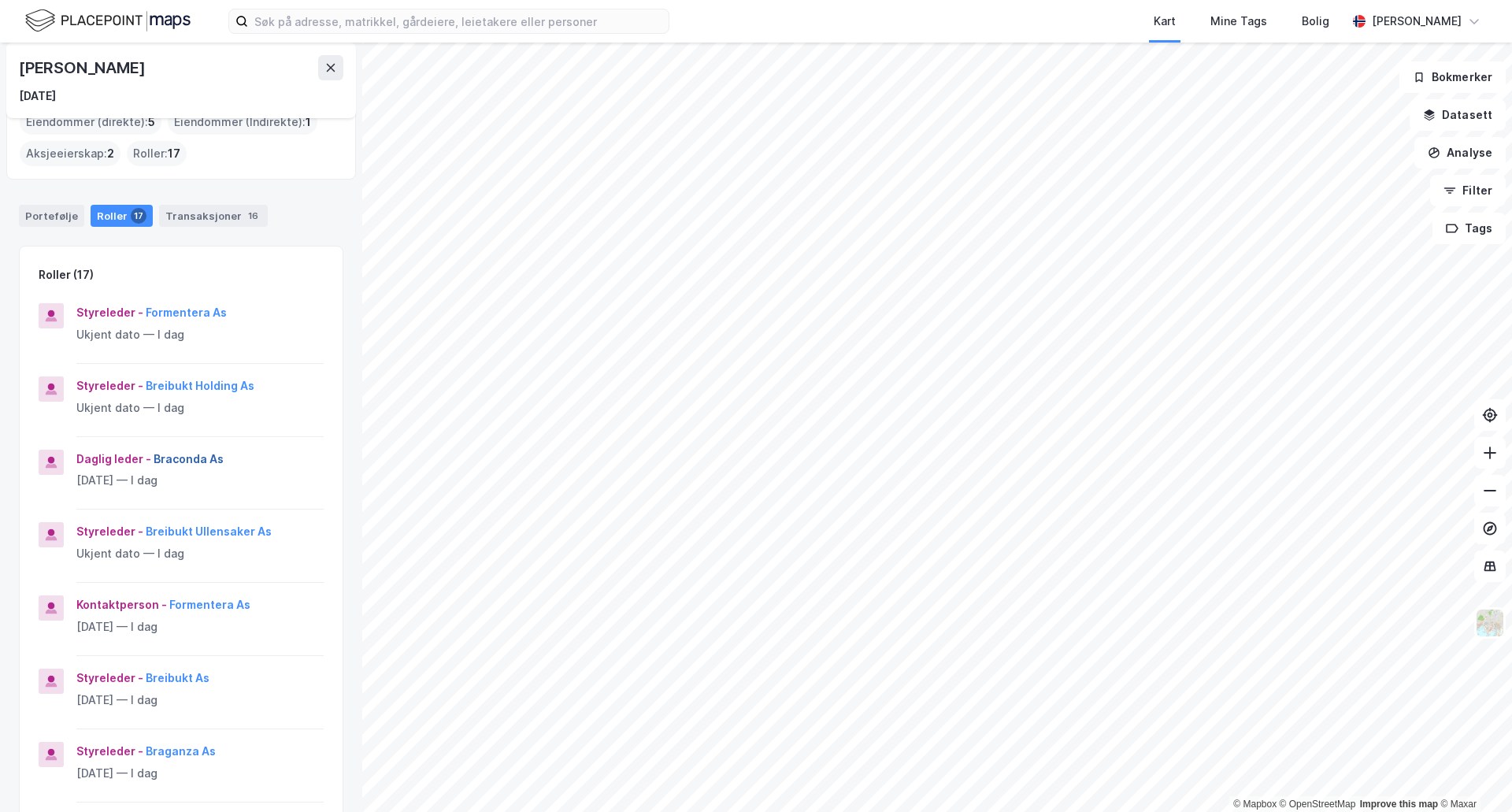
click at [0, 0] on button "Braconda As" at bounding box center [0, 0] width 0 height 0
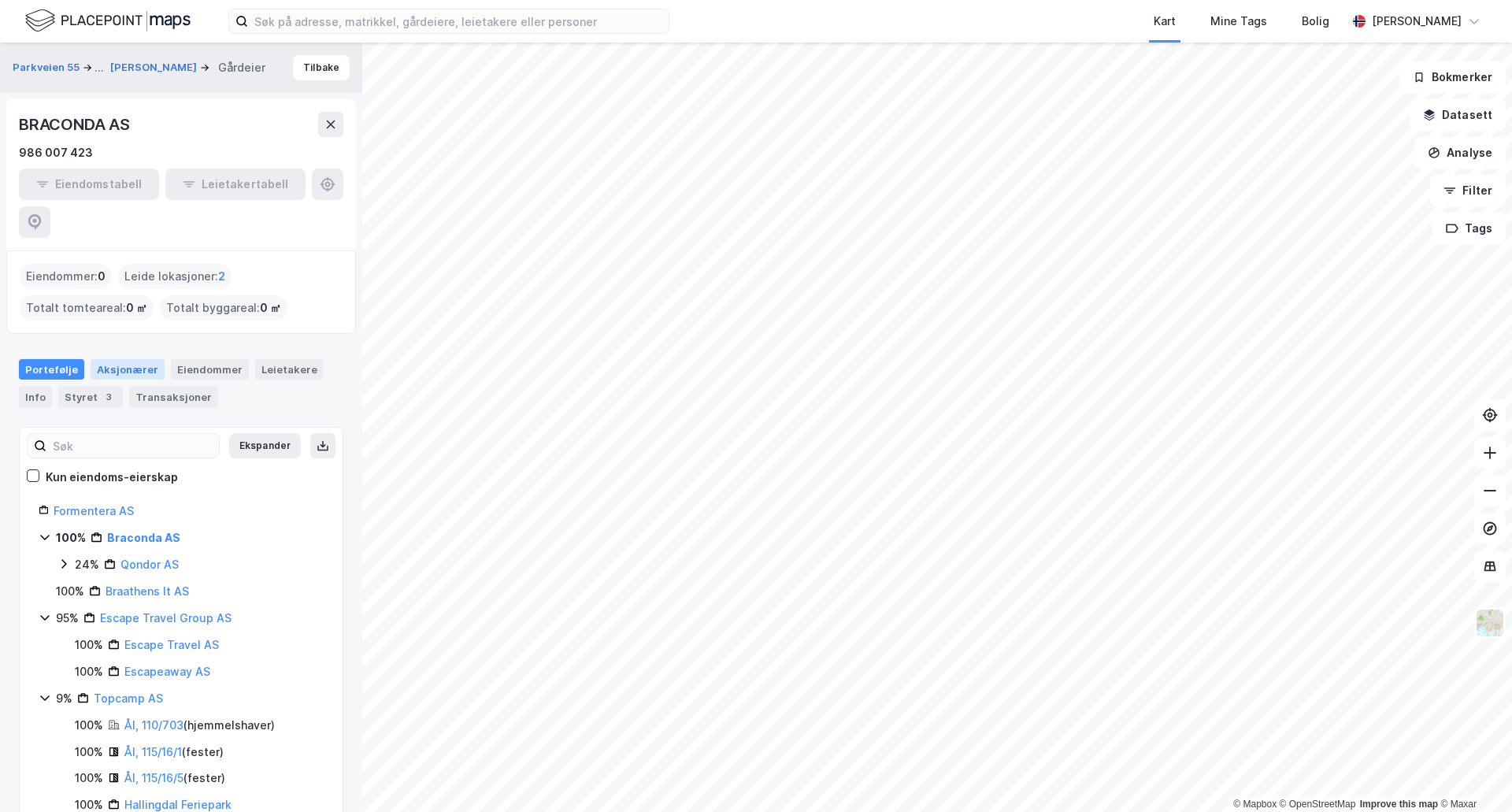
click at [100, 359] on div "Aksjonærer" at bounding box center [127, 369] width 74 height 20
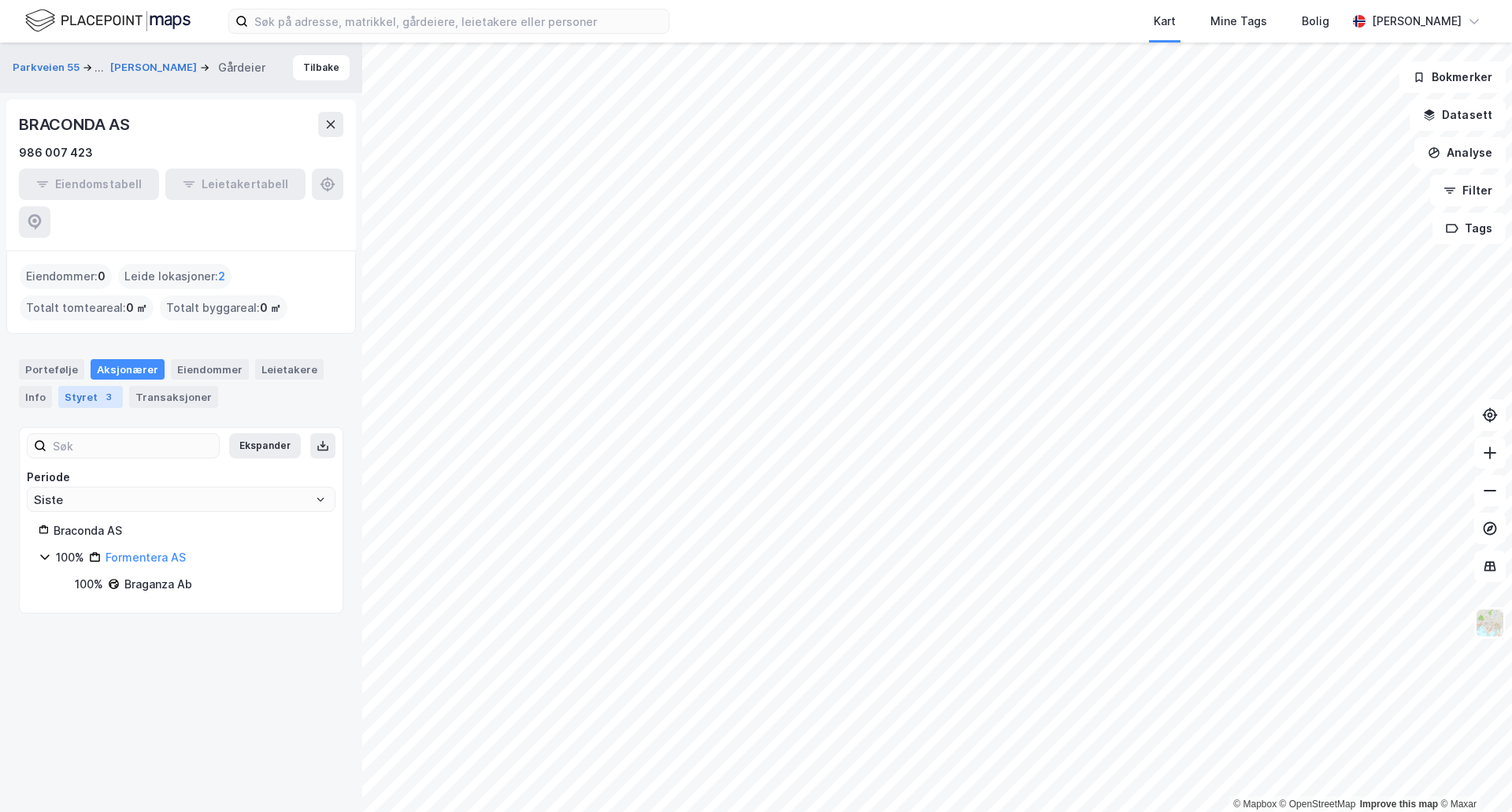
click at [72, 386] on div "Styret 3" at bounding box center [91, 396] width 65 height 22
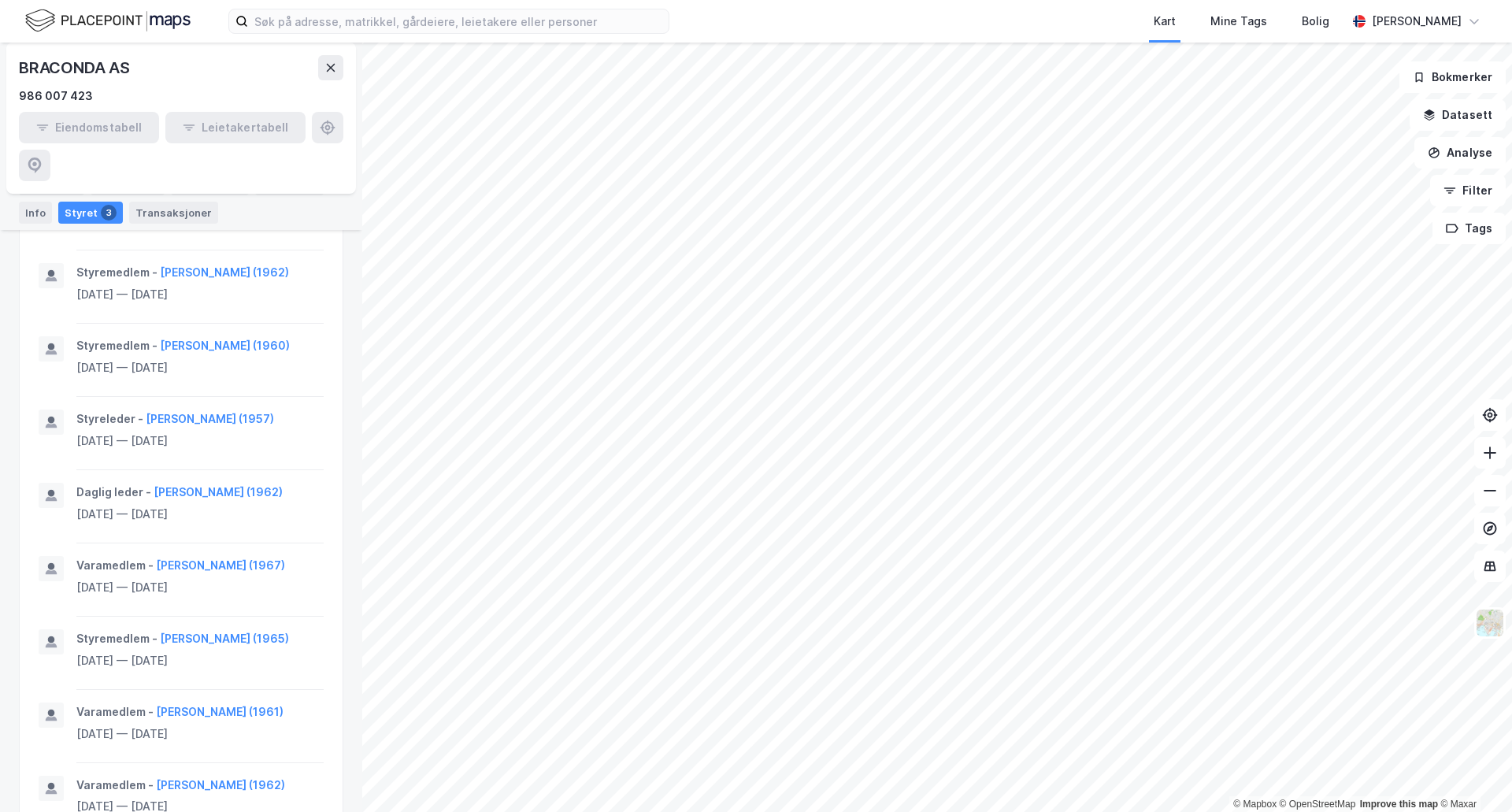
scroll to position [579, 0]
click at [0, 0] on button "Per Georg Braathen (1960)" at bounding box center [0, 0] width 0 height 0
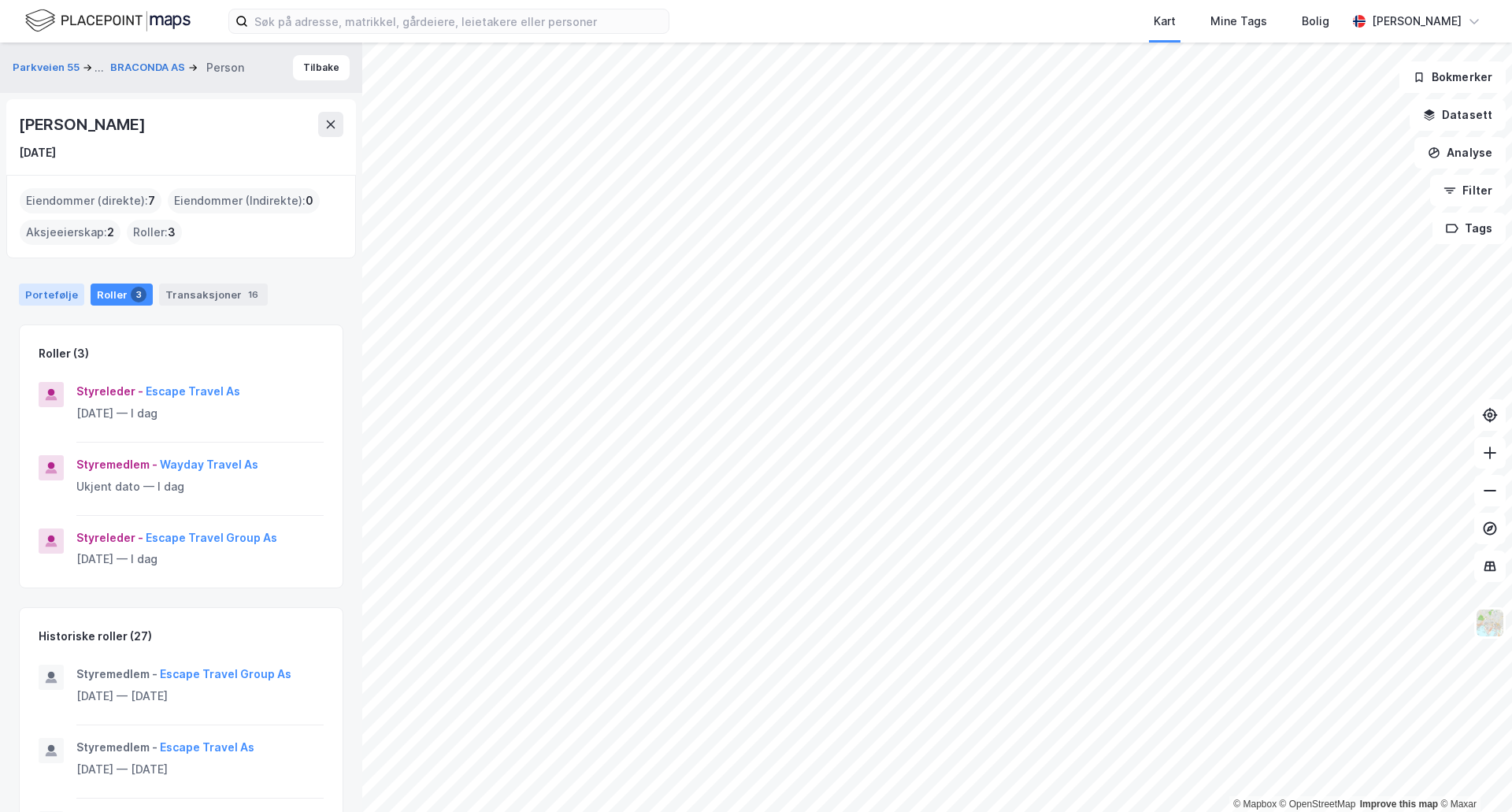
click at [49, 295] on div "Portefølje" at bounding box center [51, 294] width 66 height 22
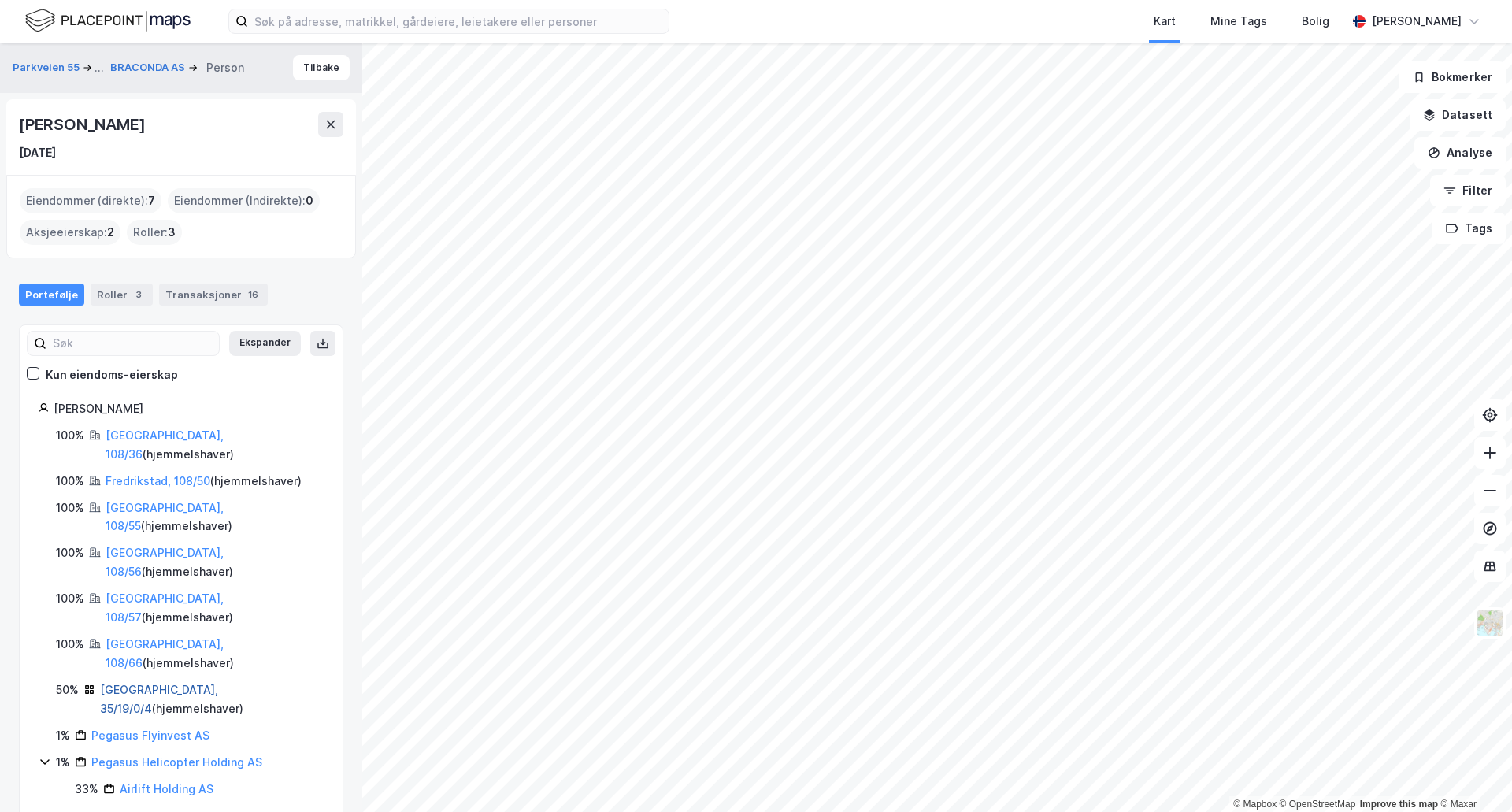
click at [154, 683] on link "Oslo, 35/19/0/4" at bounding box center [159, 699] width 118 height 32
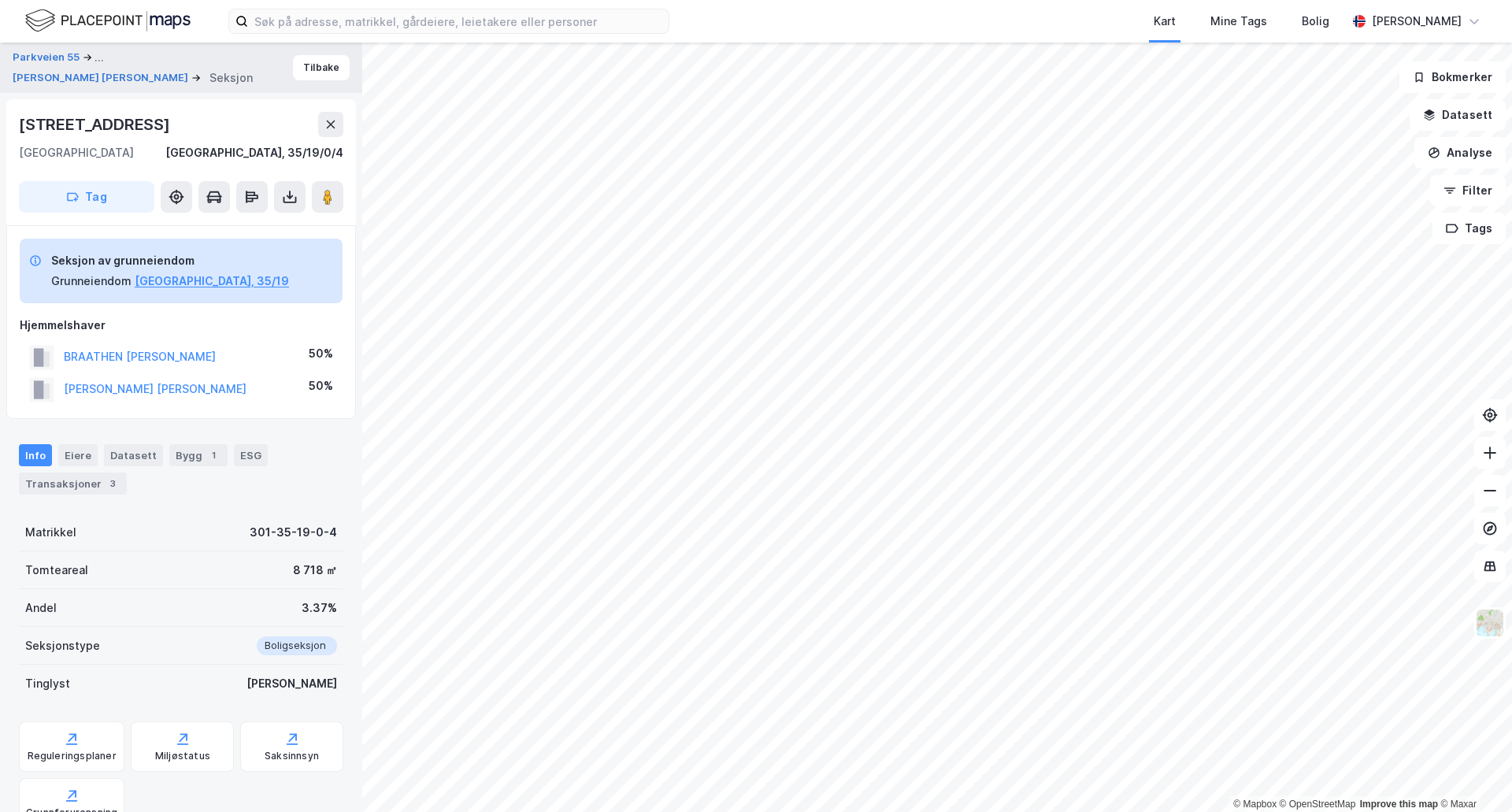
scroll to position [2, 0]
click at [75, 476] on div "Transaksjoner 3" at bounding box center [72, 481] width 108 height 22
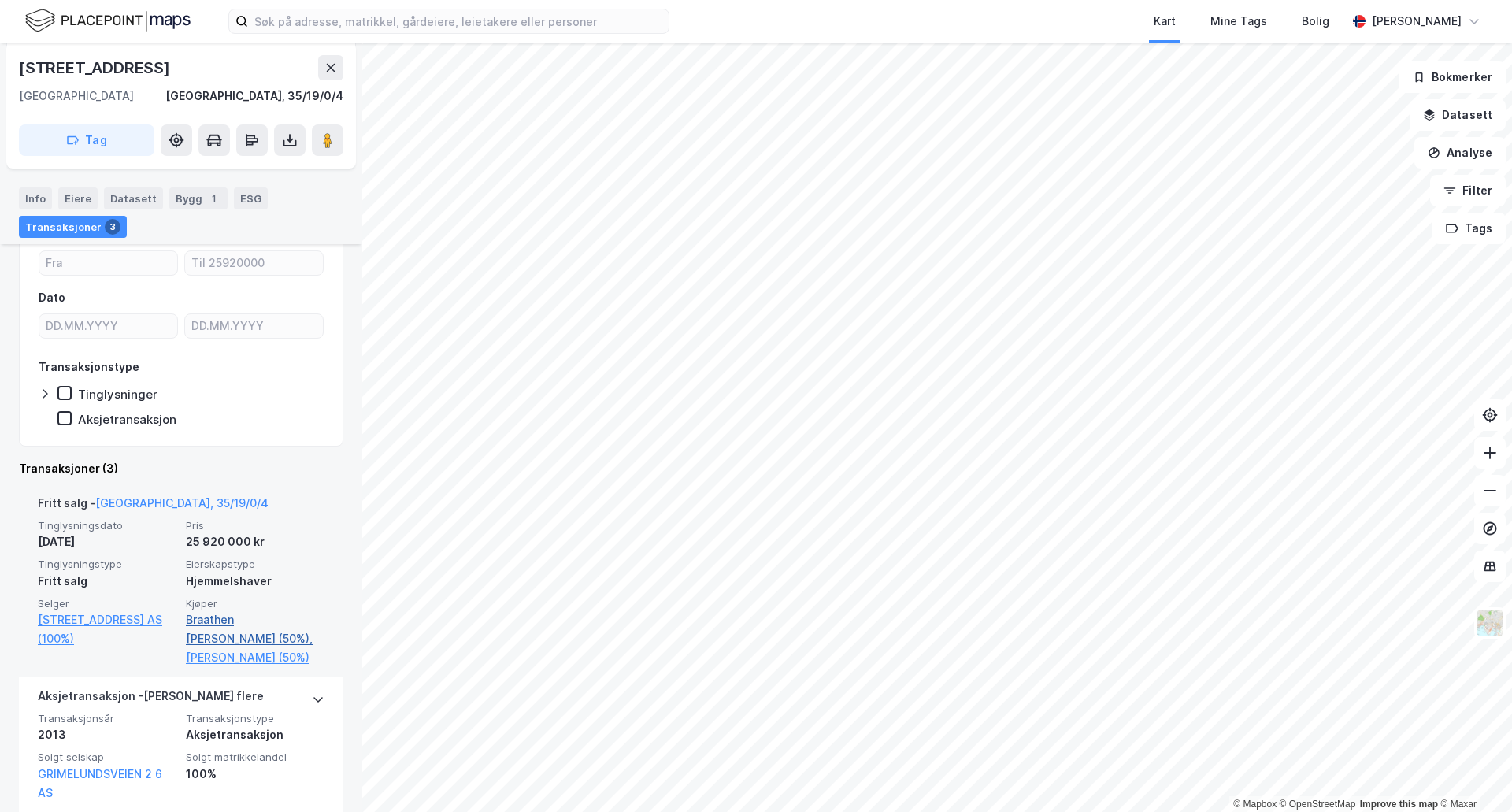
scroll to position [315, 0]
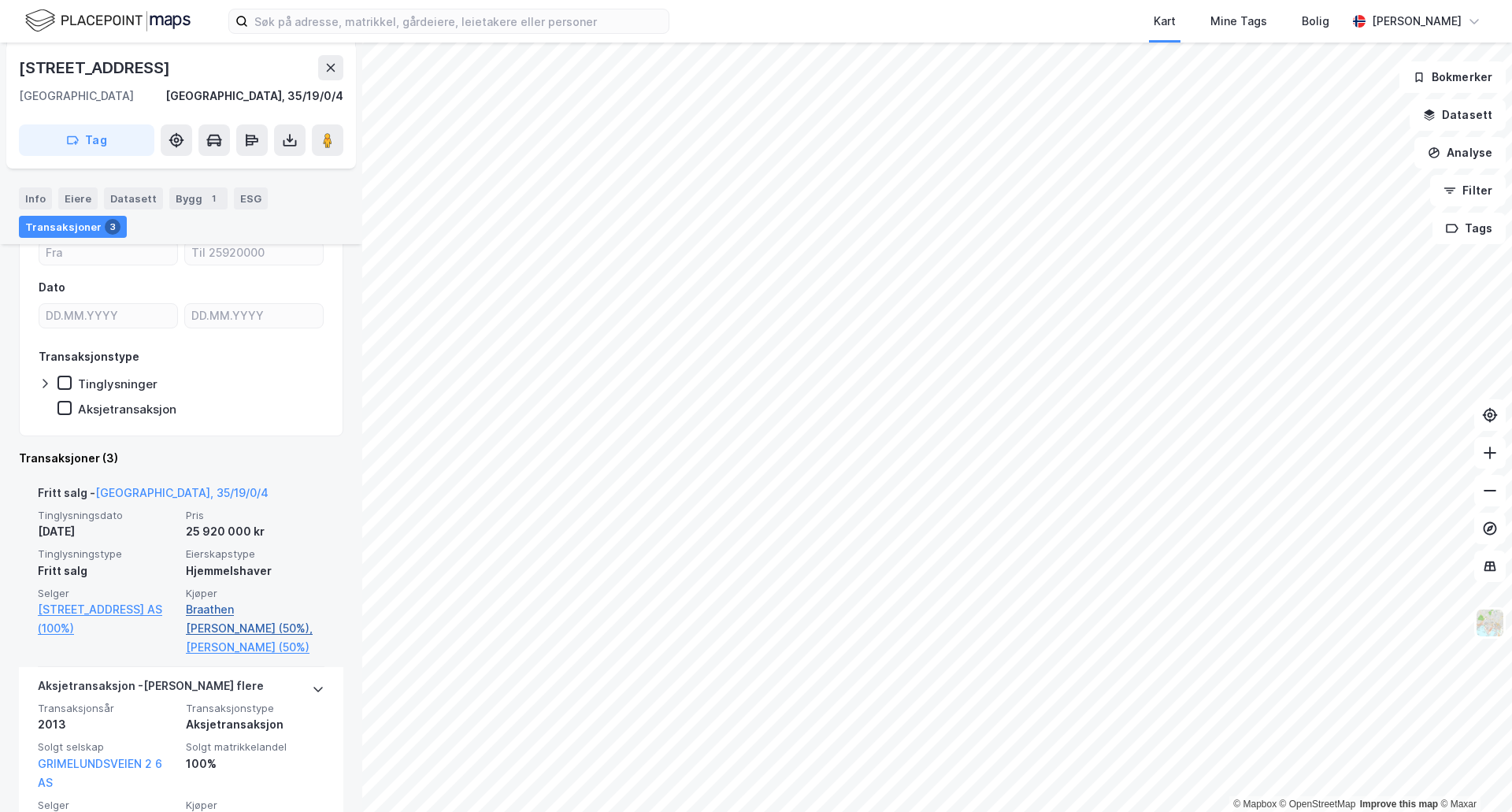
click at [237, 609] on link "Braathen Ellen Berg (50%)," at bounding box center [254, 618] width 139 height 38
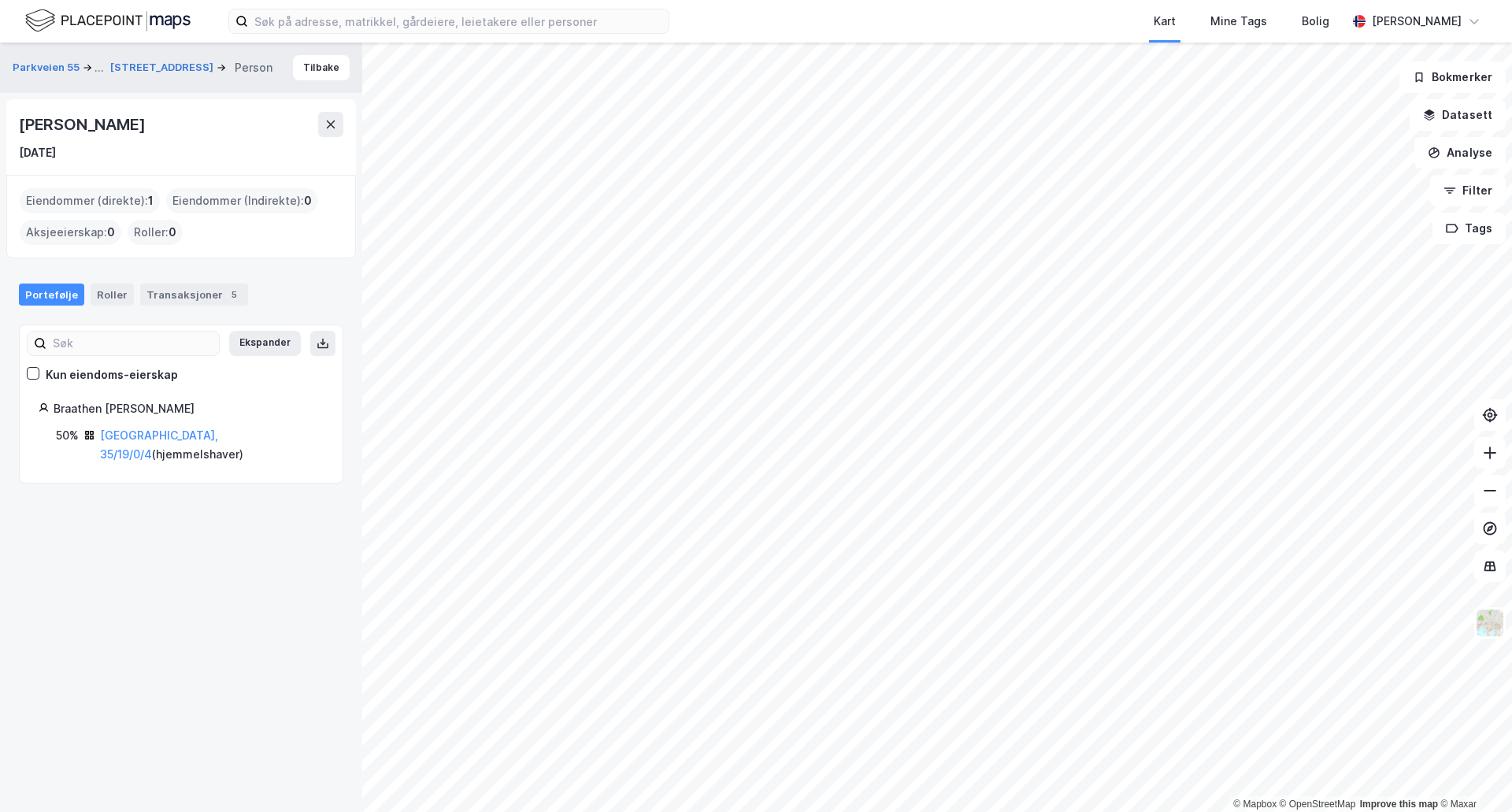
click at [112, 119] on div "Ellen Berg Braathen" at bounding box center [83, 124] width 129 height 25
click at [128, 199] on div "Eiendommer (direkte) : 1" at bounding box center [89, 200] width 140 height 25
click at [177, 310] on div "Portefølje Roller Transaksjoner 5" at bounding box center [181, 288] width 362 height 47
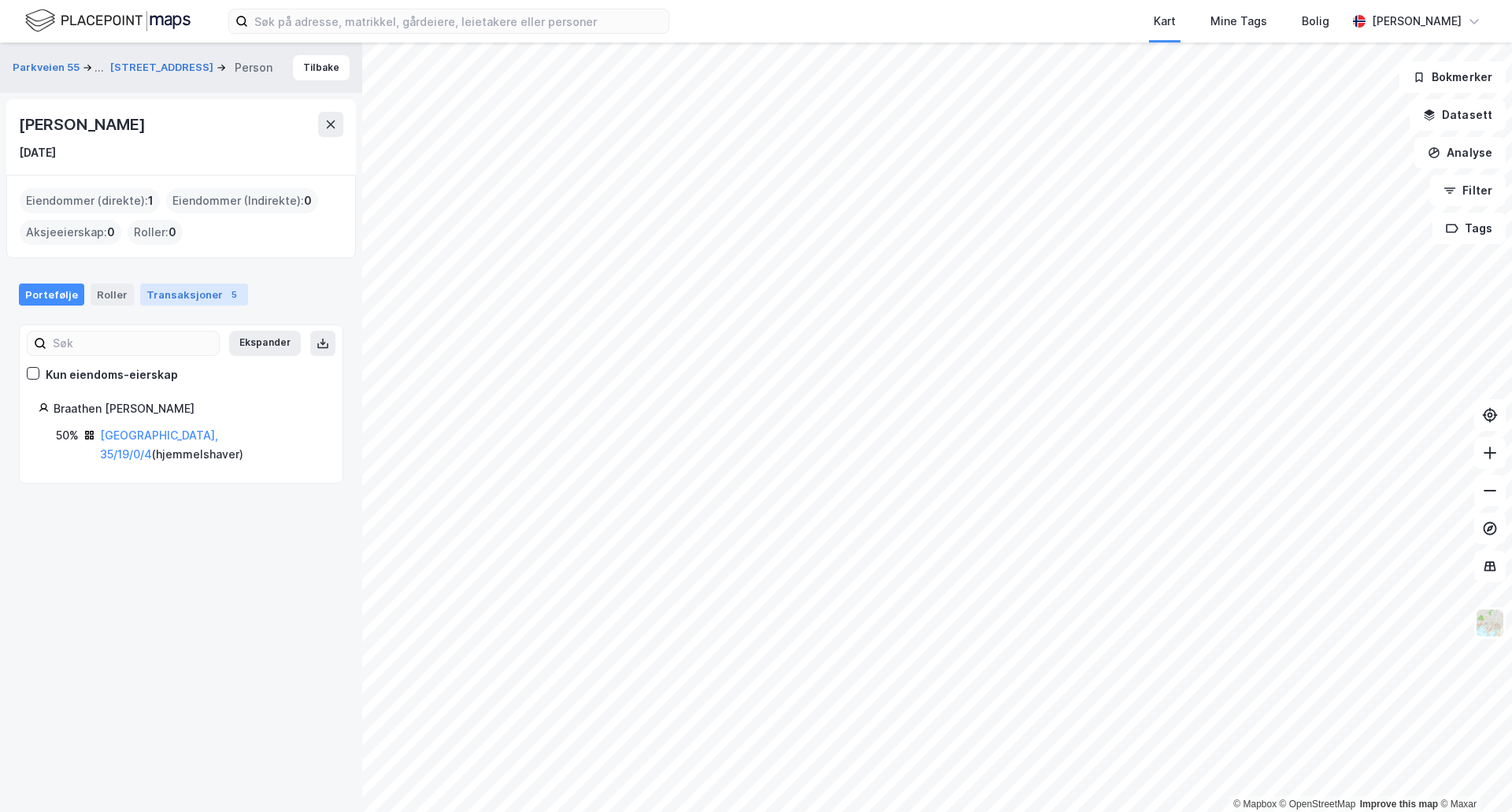
click at [182, 300] on div "Transaksjoner 5" at bounding box center [194, 294] width 108 height 22
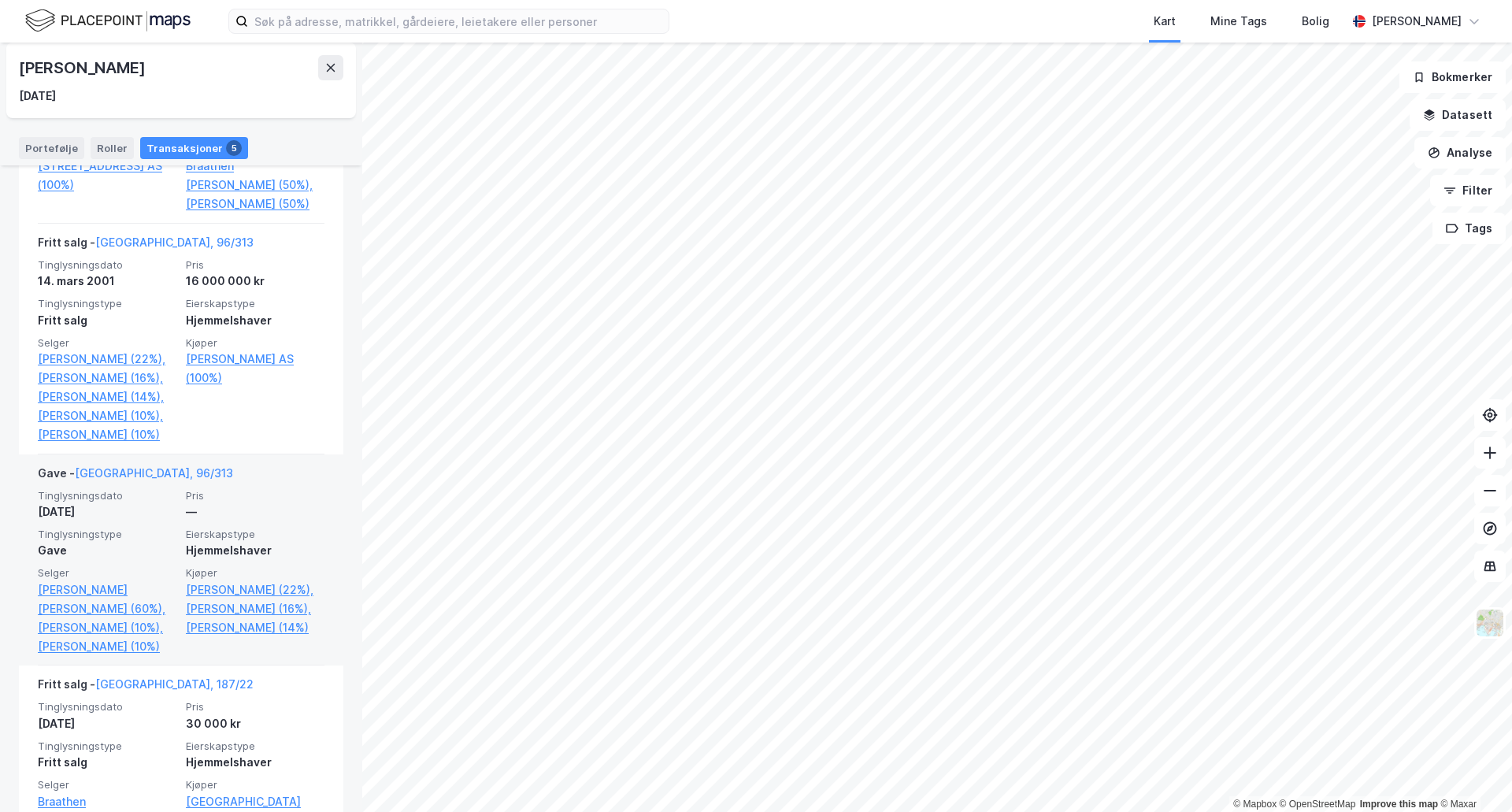
scroll to position [465, 0]
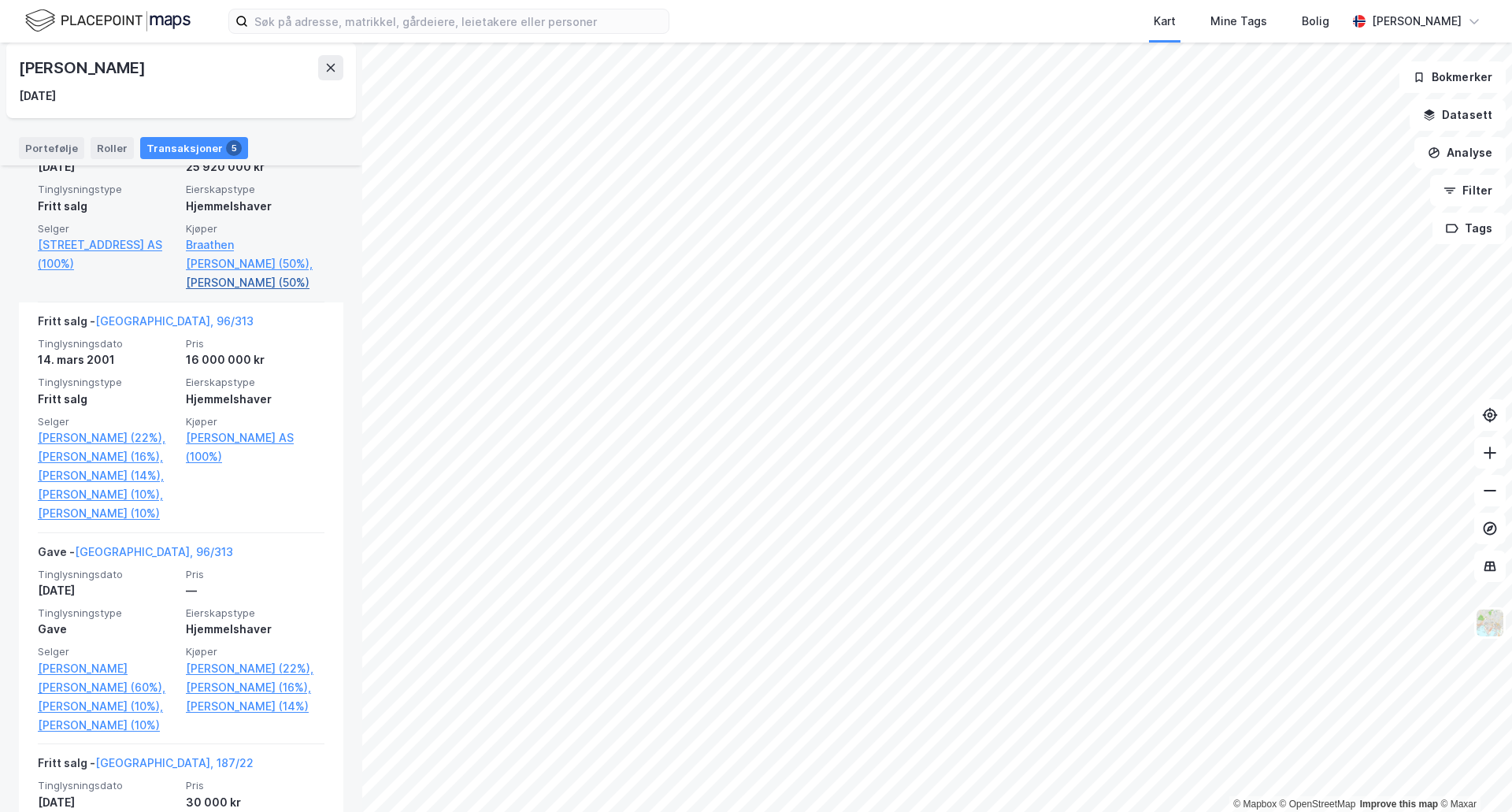
click at [192, 279] on link "Braathen Per Georg (50%)" at bounding box center [254, 282] width 139 height 19
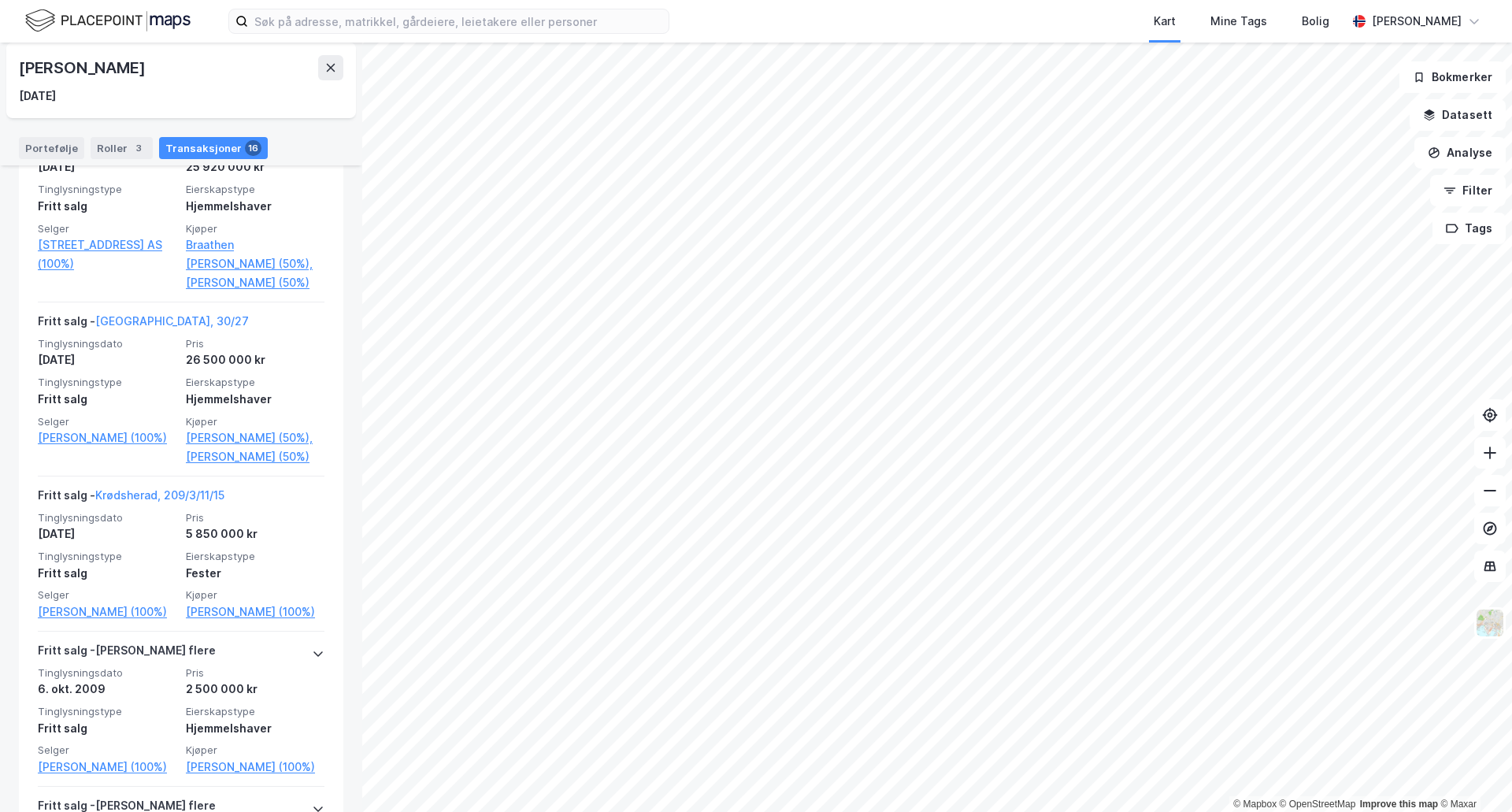
click at [530, 811] on html "Kart Mine Tags Bolig Henrik Milde © Mapbox © OpenStreetMap Improve this map © M…" at bounding box center [756, 406] width 1512 height 812
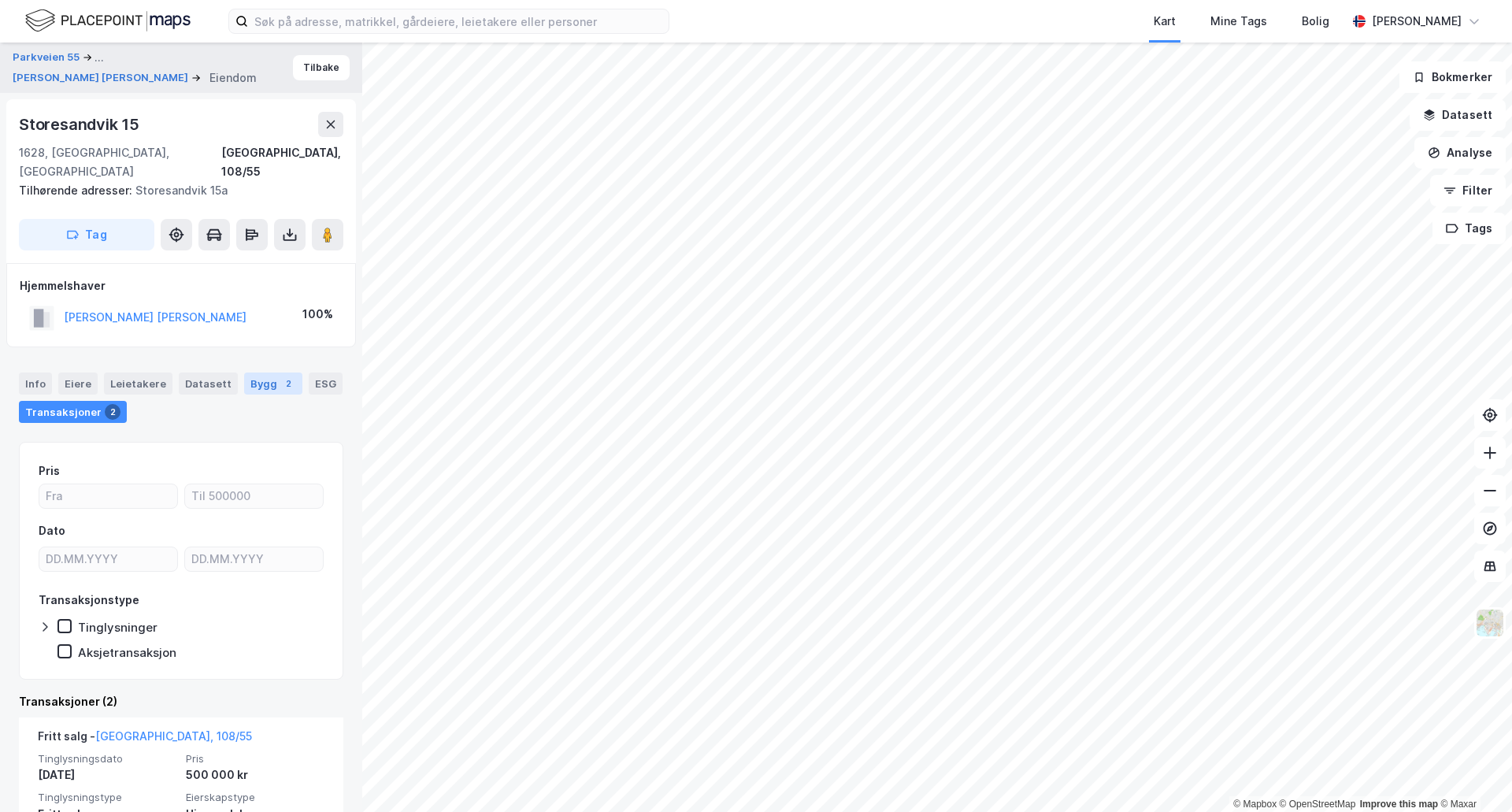
click at [280, 373] on div "Bygg 2" at bounding box center [273, 383] width 58 height 22
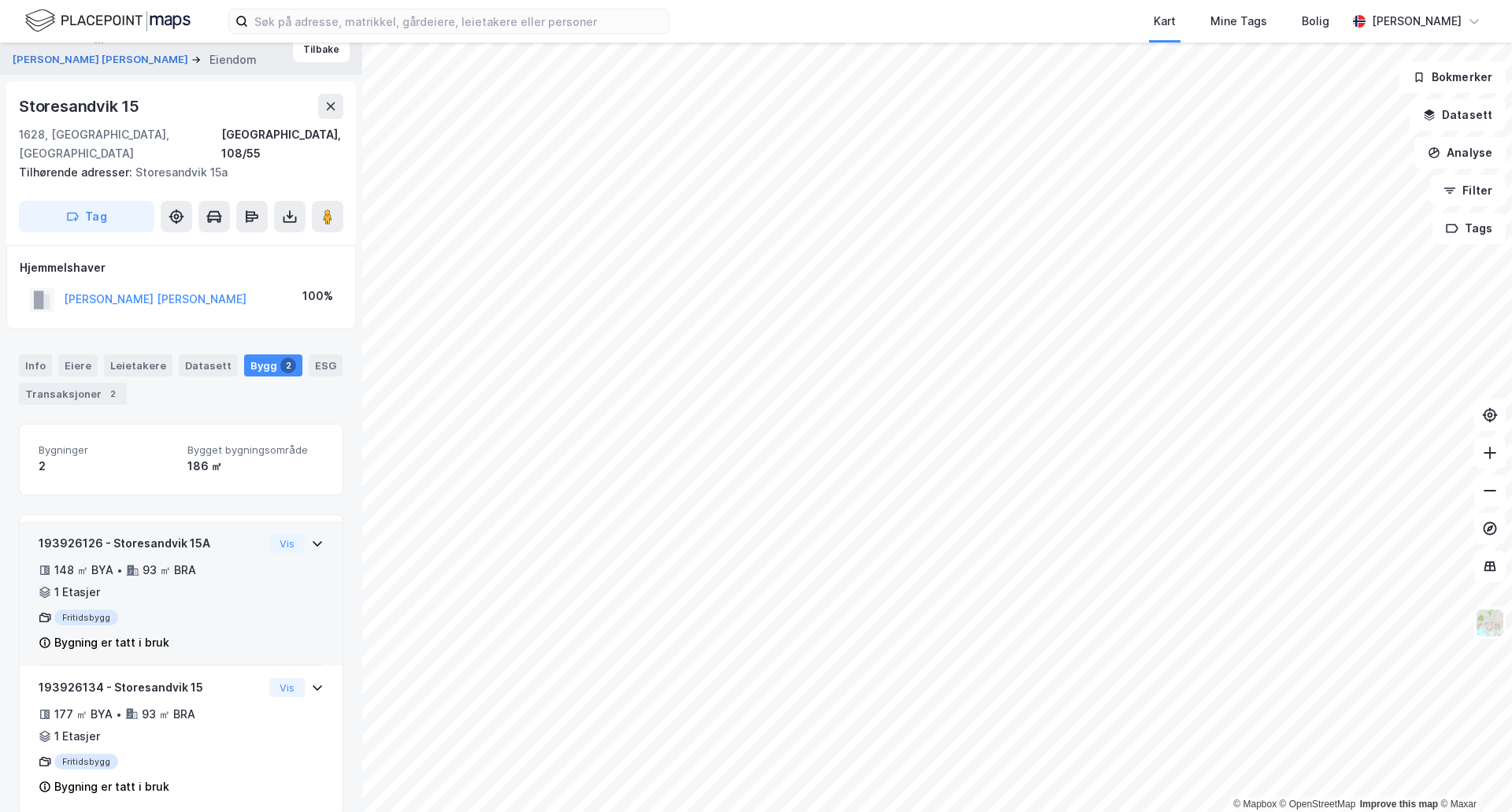
scroll to position [22, 0]
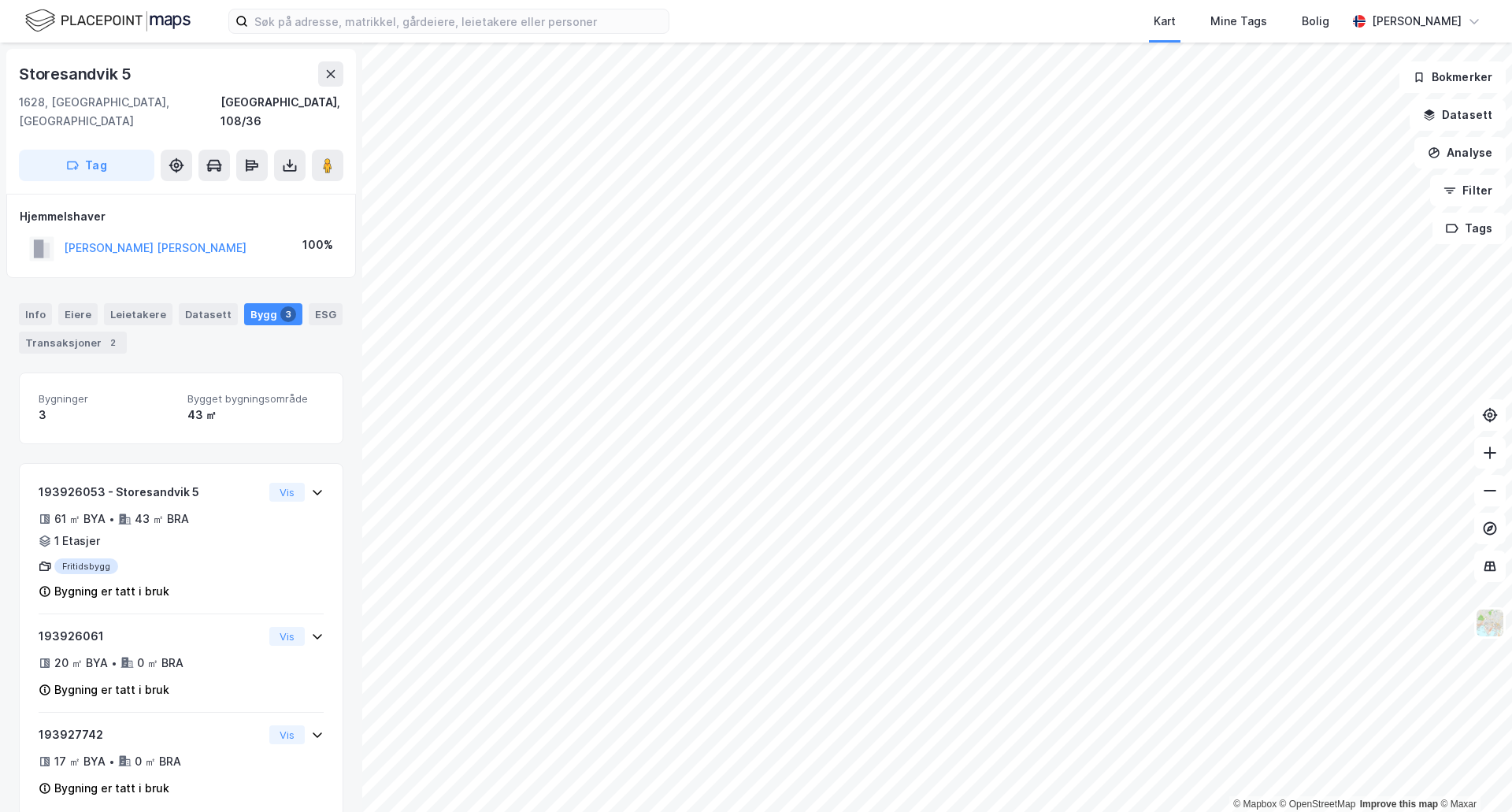
scroll to position [6, 0]
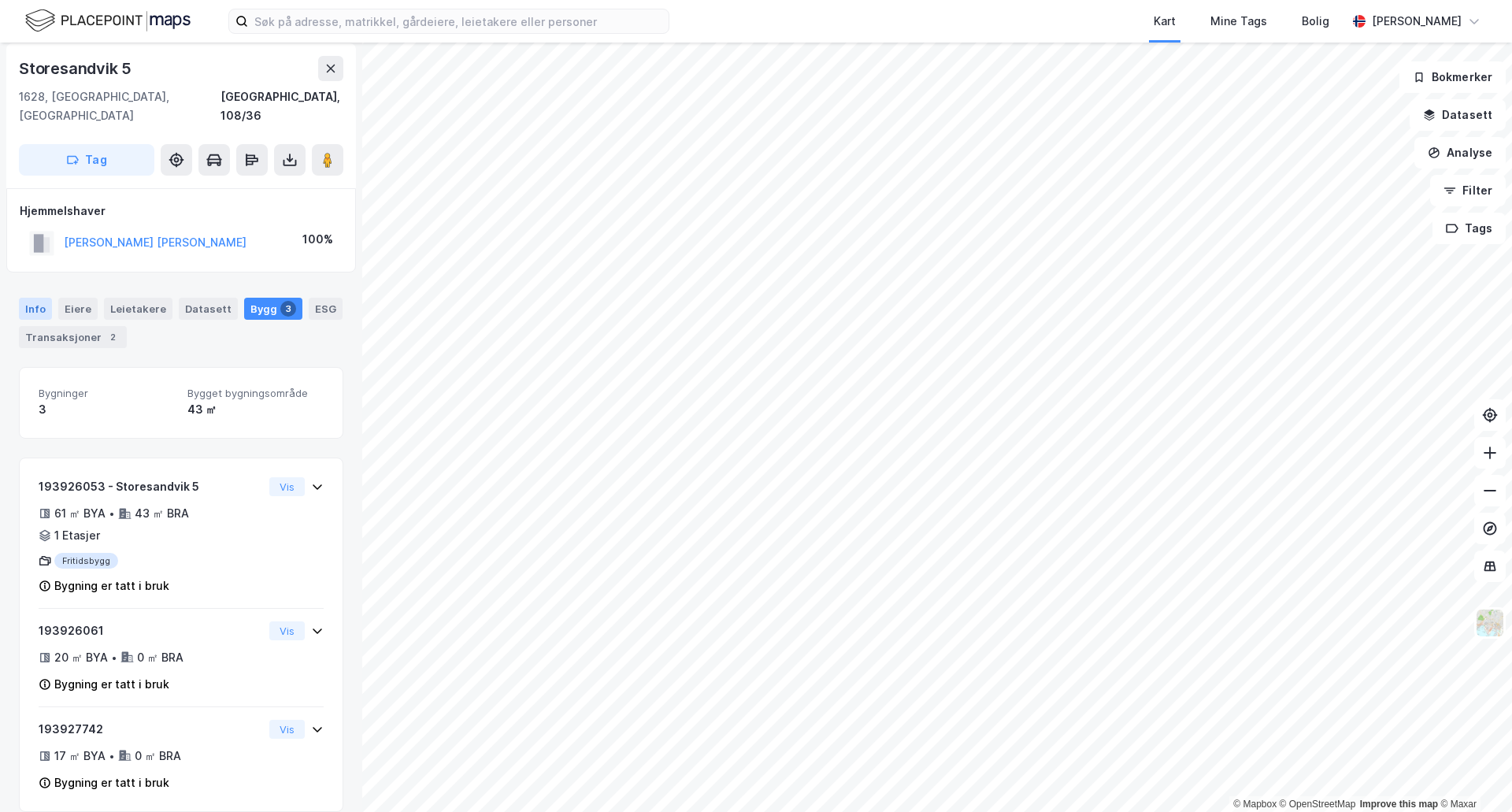
click at [32, 297] on div "Info" at bounding box center [35, 308] width 33 height 22
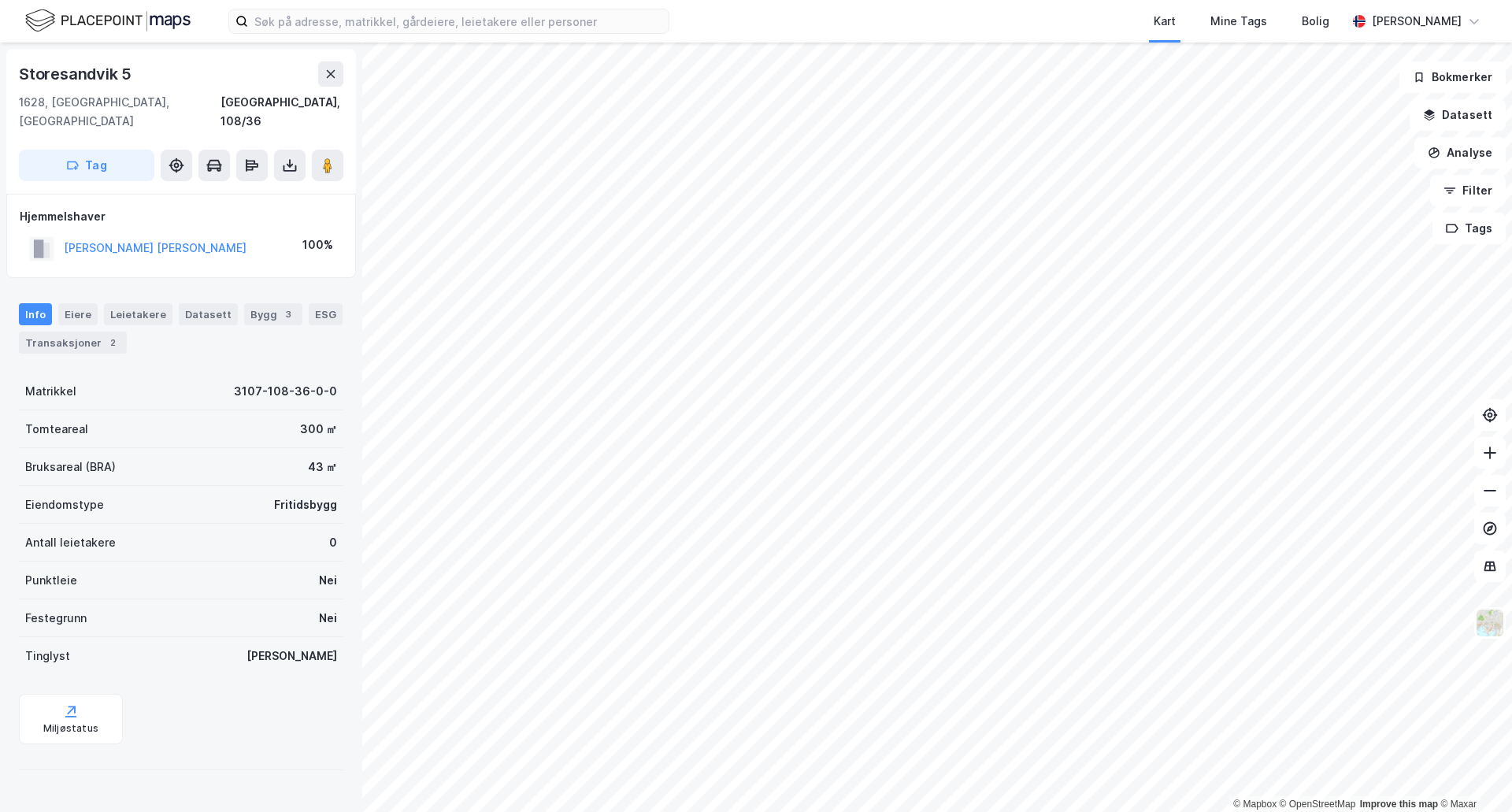
click at [991, 811] on html "Kart Mine Tags Bolig Henrik Milde © Mapbox © OpenStreetMap Improve this map © M…" at bounding box center [756, 406] width 1512 height 812
click at [1493, 811] on html "Kart Mine Tags Bolig Henrik Milde © Mapbox © OpenStreetMap Improve this map © M…" at bounding box center [756, 406] width 1512 height 812
click at [1236, 811] on html "Kart Mine Tags Bolig Henrik Milde © Mapbox © OpenStreetMap Improve this map © M…" at bounding box center [756, 406] width 1512 height 812
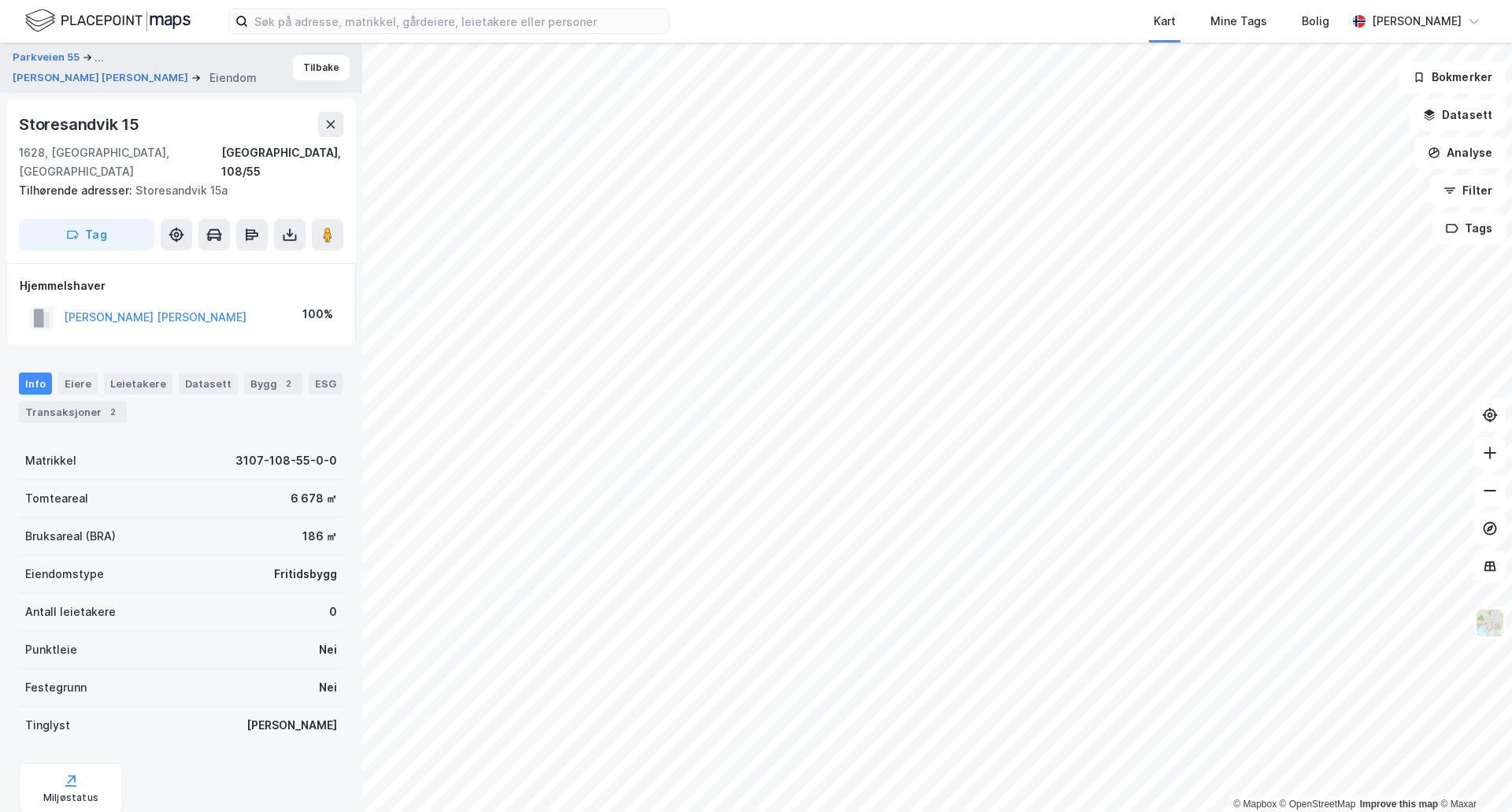
scroll to position [6, 0]
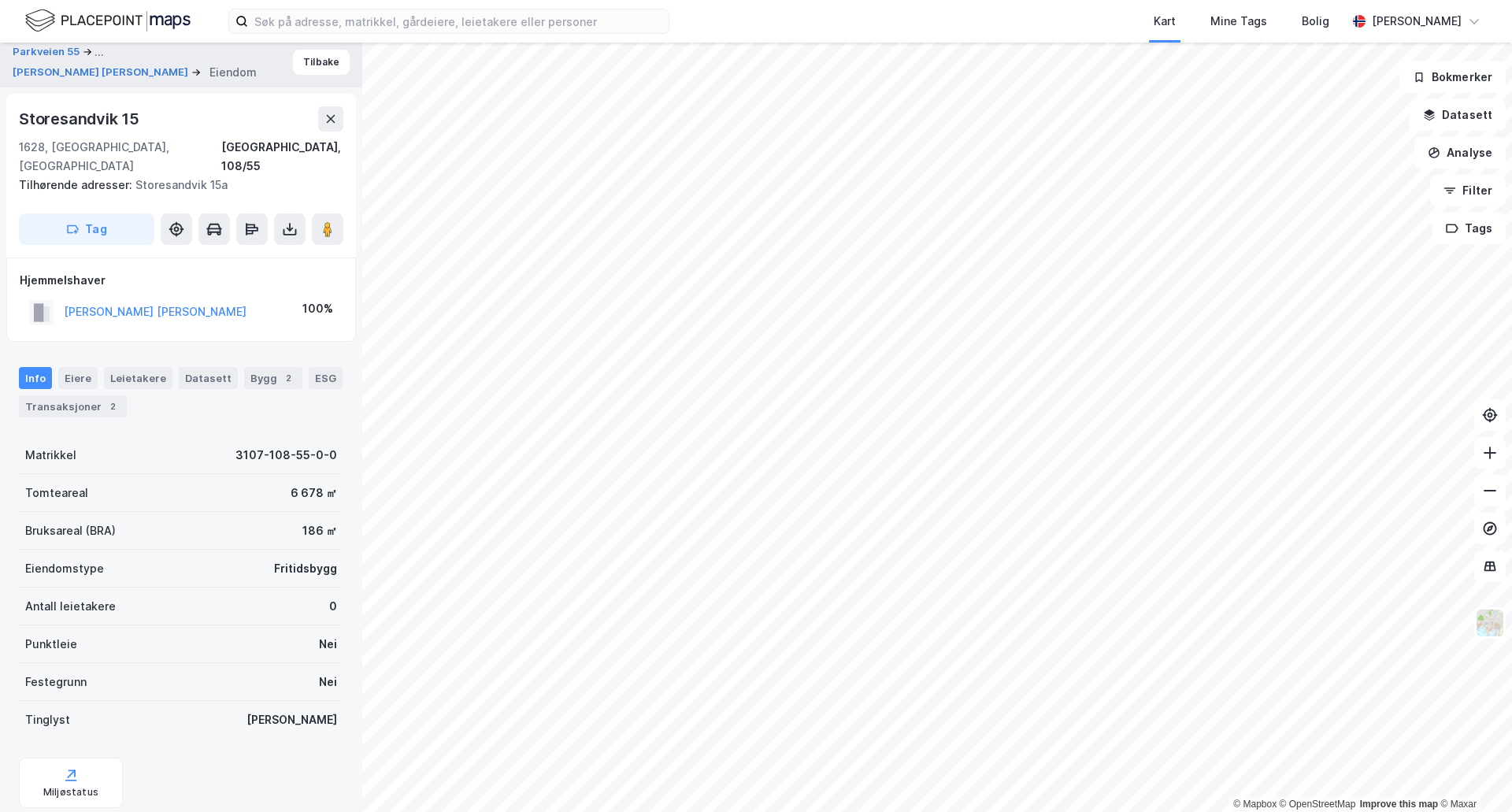
click at [75, 123] on div "Storesandvik 15" at bounding box center [80, 118] width 124 height 25
click at [75, 124] on div "Storesandvik 15" at bounding box center [80, 118] width 124 height 25
click at [75, 123] on div "Storesandvik 15" at bounding box center [80, 118] width 124 height 25
click at [0, 0] on button "BRAATHEN PER GEORG" at bounding box center [0, 0] width 0 height 0
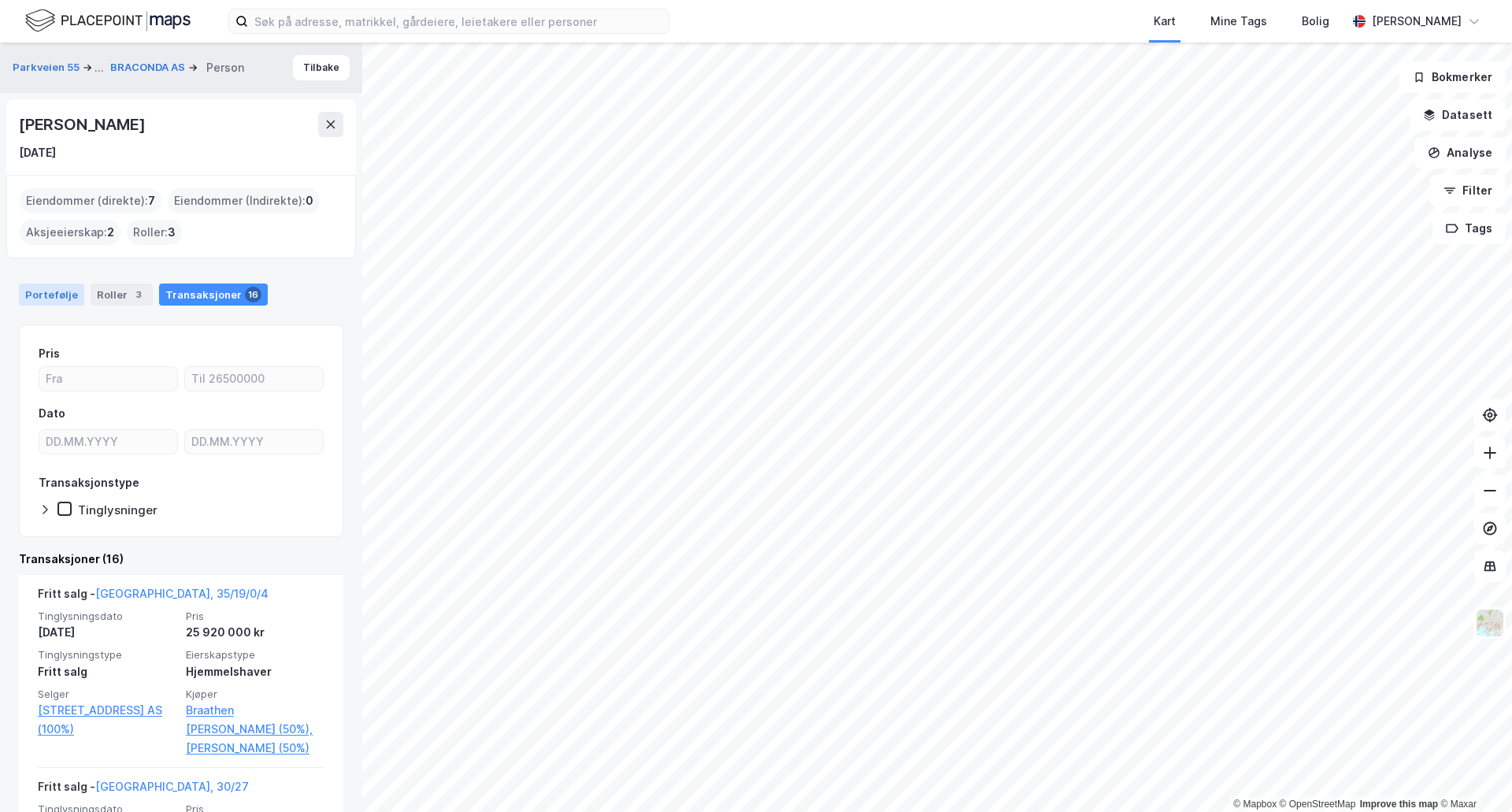
click at [31, 287] on div "Portefølje" at bounding box center [51, 294] width 66 height 22
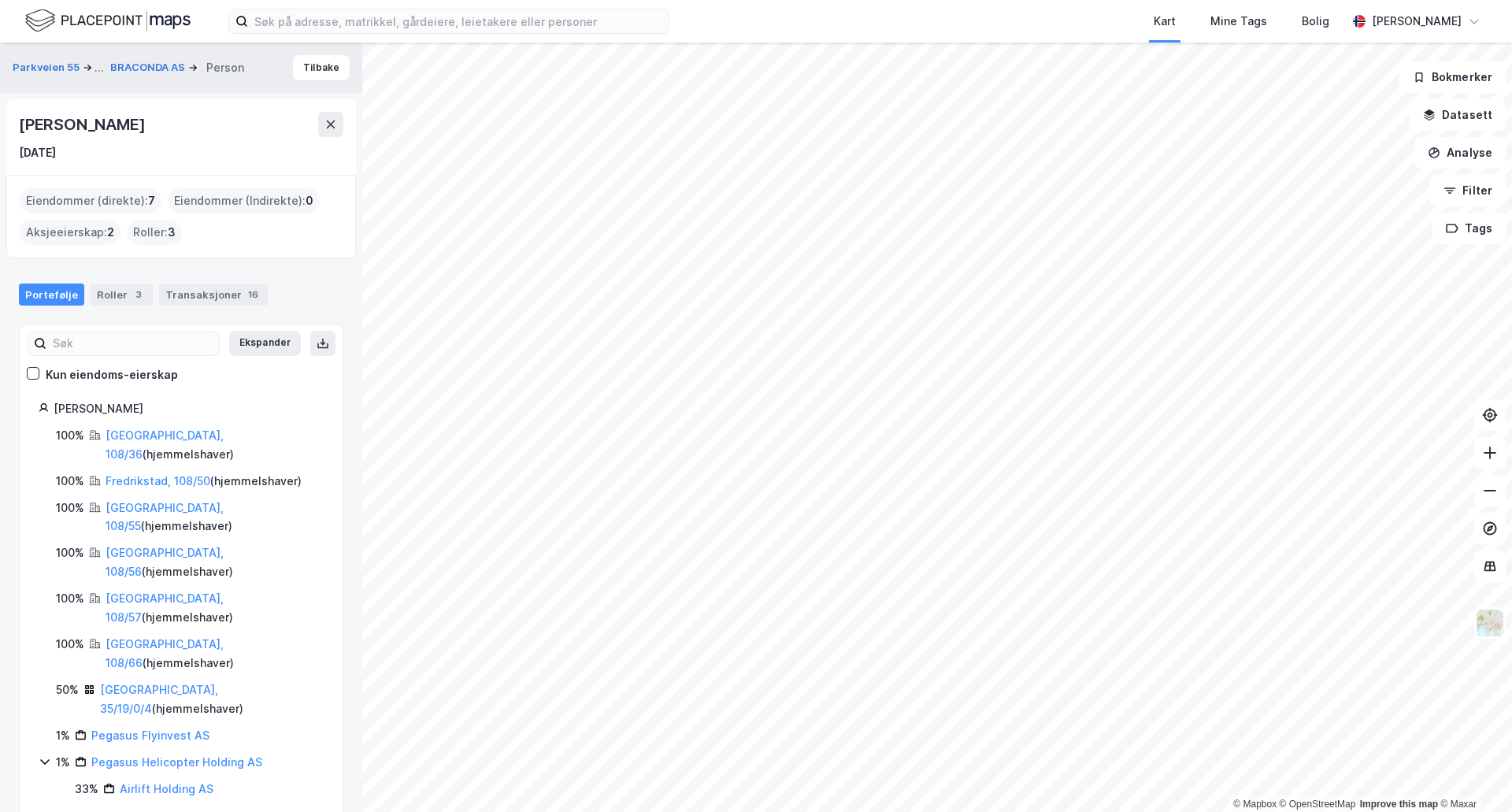
drag, startPoint x: 342, startPoint y: 127, endPoint x: 486, endPoint y: 2, distance: 190.7
click at [342, 126] on button at bounding box center [331, 124] width 25 height 25
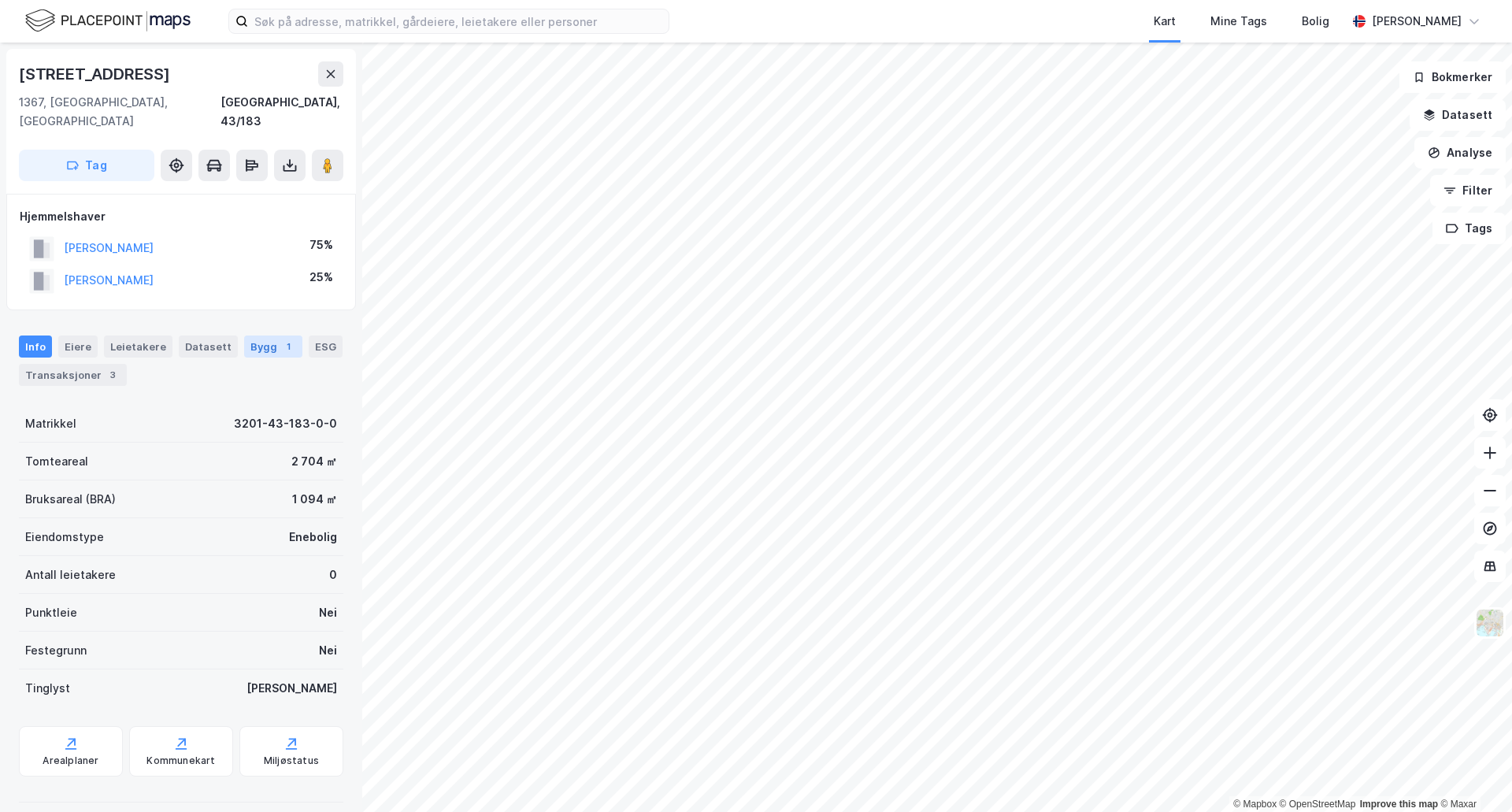
click at [255, 335] on div "Bygg 1" at bounding box center [273, 346] width 58 height 22
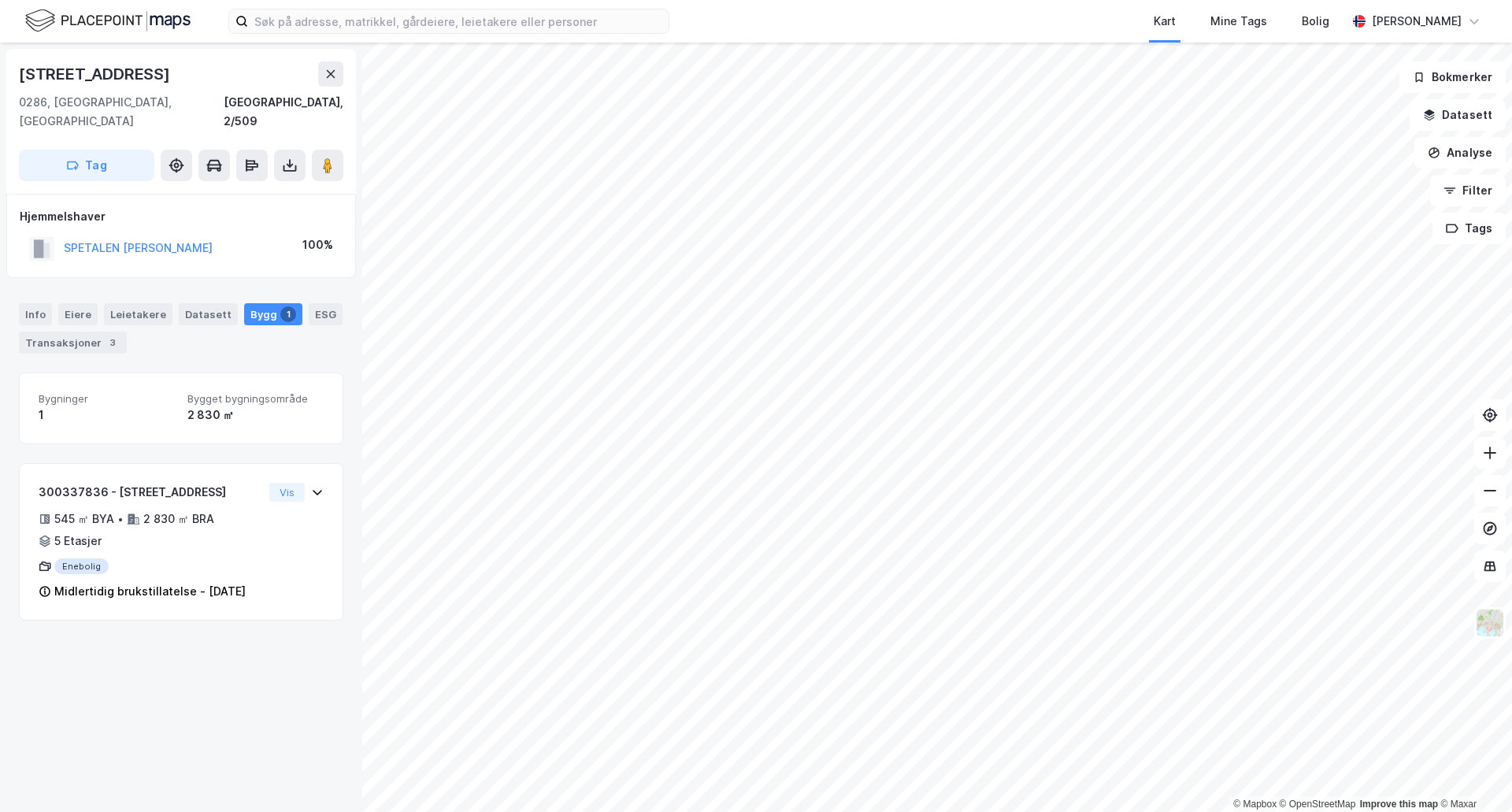
click at [93, 66] on div "[STREET_ADDRESS]" at bounding box center [96, 74] width 154 height 25
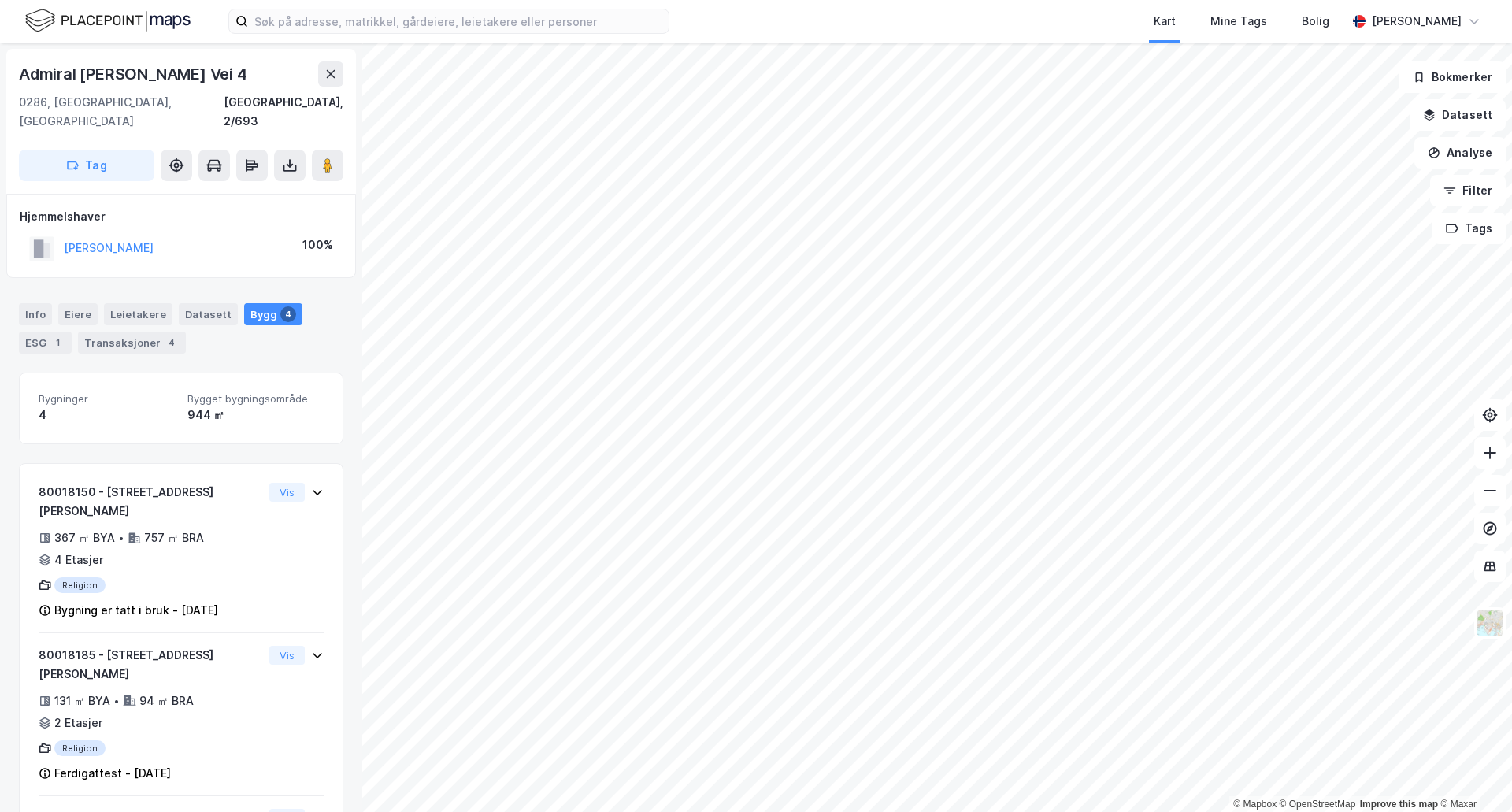
click at [70, 62] on div "Admiral [PERSON_NAME] Vei 4" at bounding box center [135, 74] width 232 height 25
click at [70, 63] on div "Admiral [PERSON_NAME] Vei 4" at bounding box center [135, 74] width 232 height 25
click at [70, 62] on div "Admiral [PERSON_NAME] Vei 4" at bounding box center [135, 74] width 232 height 25
